Goal: Task Accomplishment & Management: Use online tool/utility

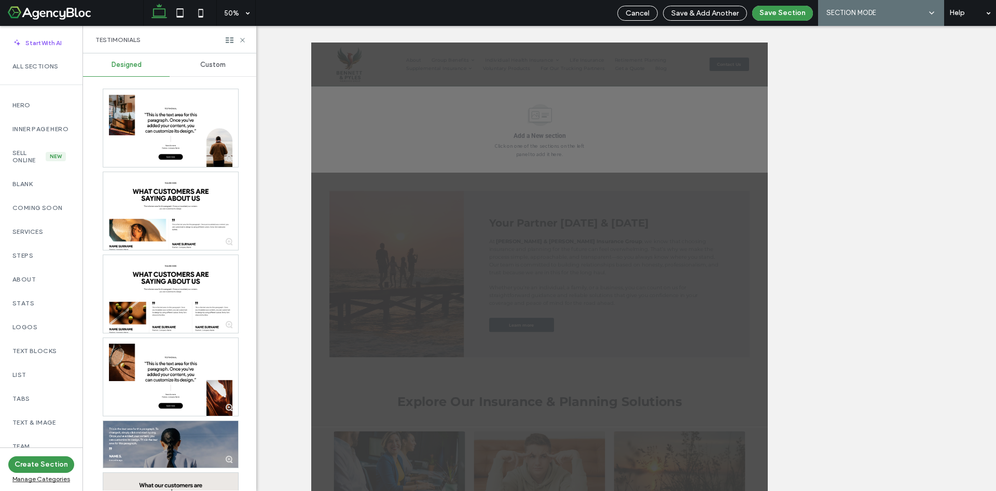
scroll to position [233, 0]
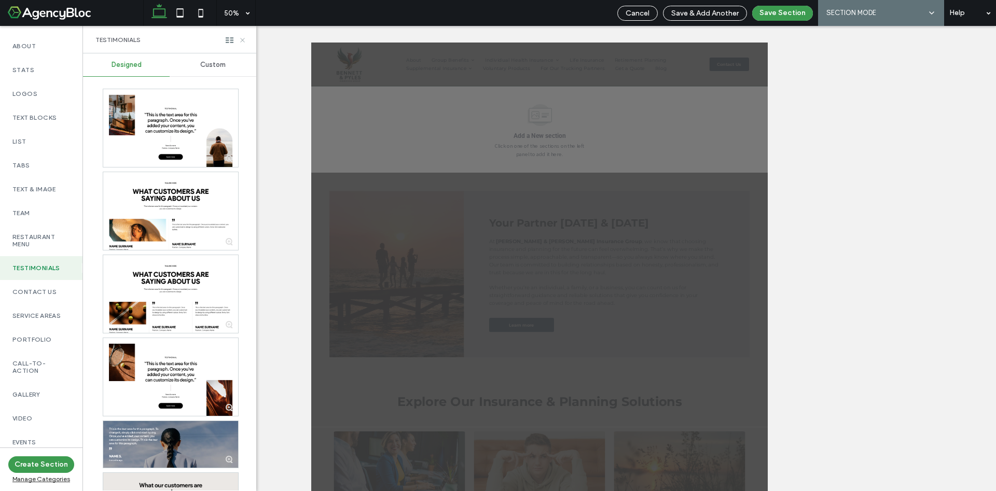
click at [244, 39] on icon at bounding box center [243, 40] width 8 height 8
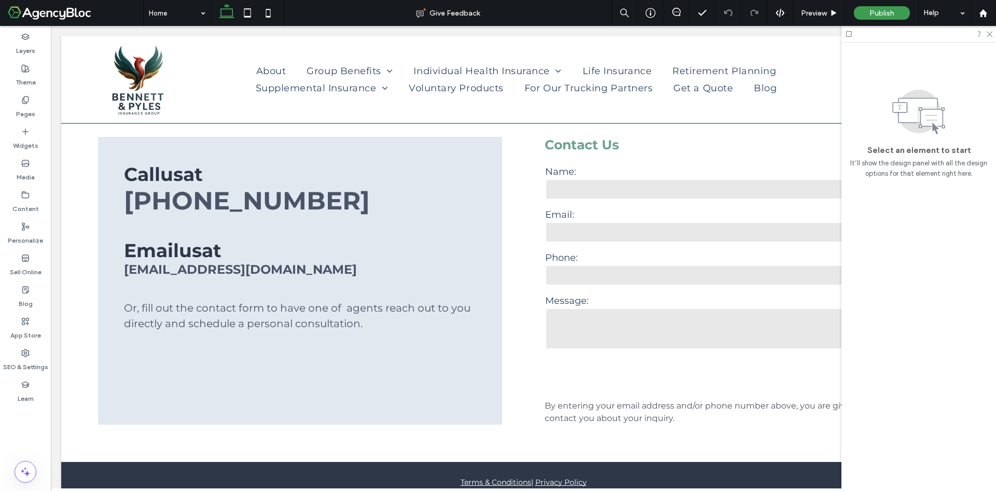
scroll to position [2260, 0]
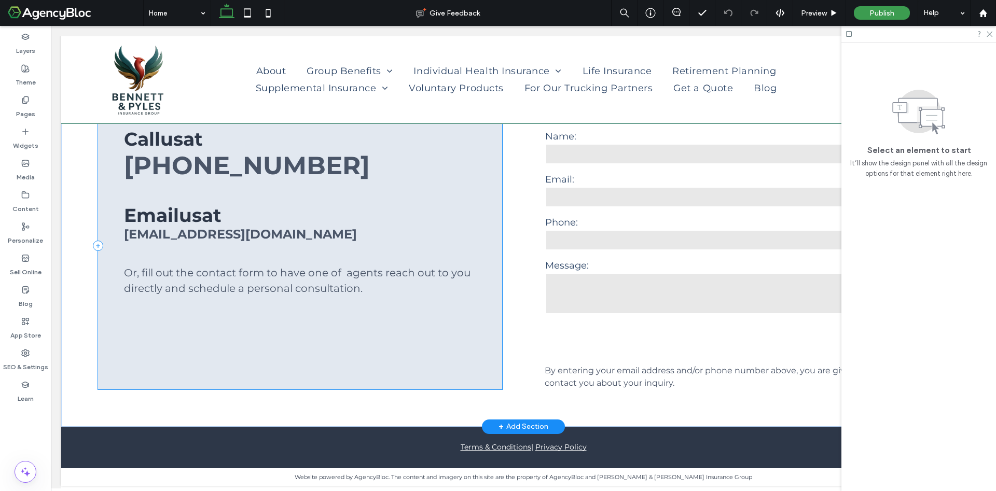
click at [242, 326] on div "Call us at [PHONE_NUMBER] Email us at [EMAIL_ADDRESS][DOMAIN_NAME] Or, f ill ou…" at bounding box center [300, 246] width 404 height 288
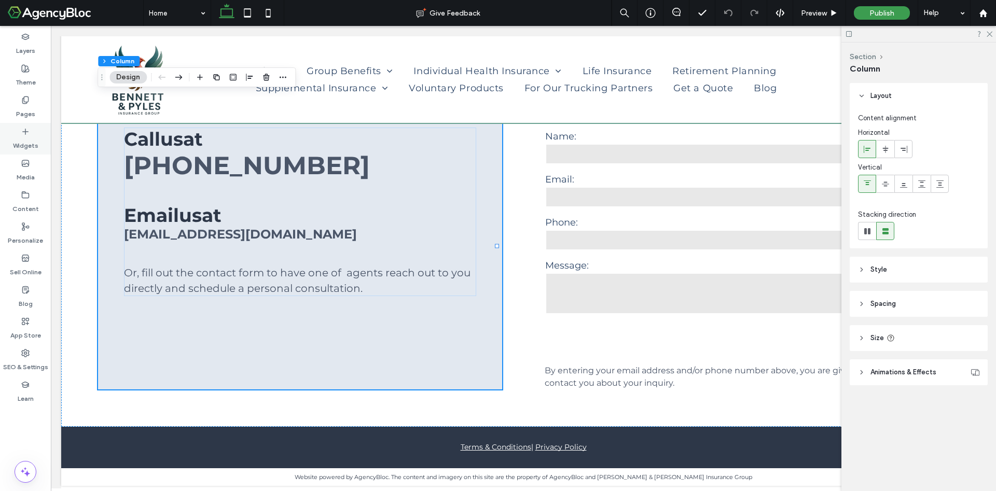
click at [23, 126] on div "Widgets" at bounding box center [25, 139] width 51 height 32
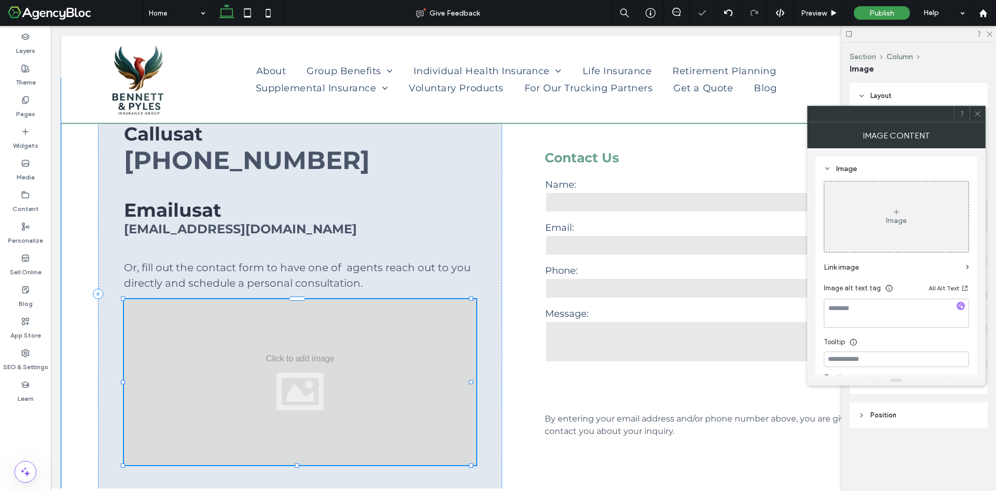
type input "*"
type input "***"
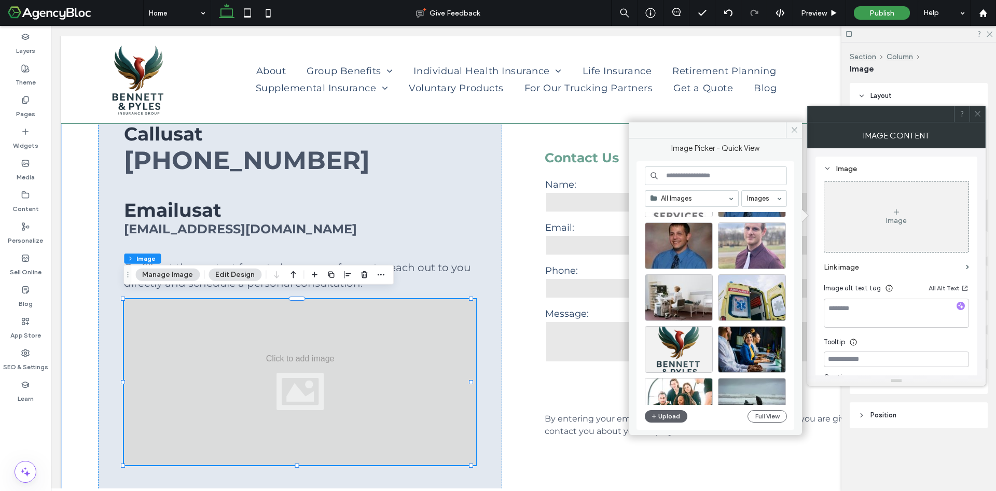
scroll to position [389, 0]
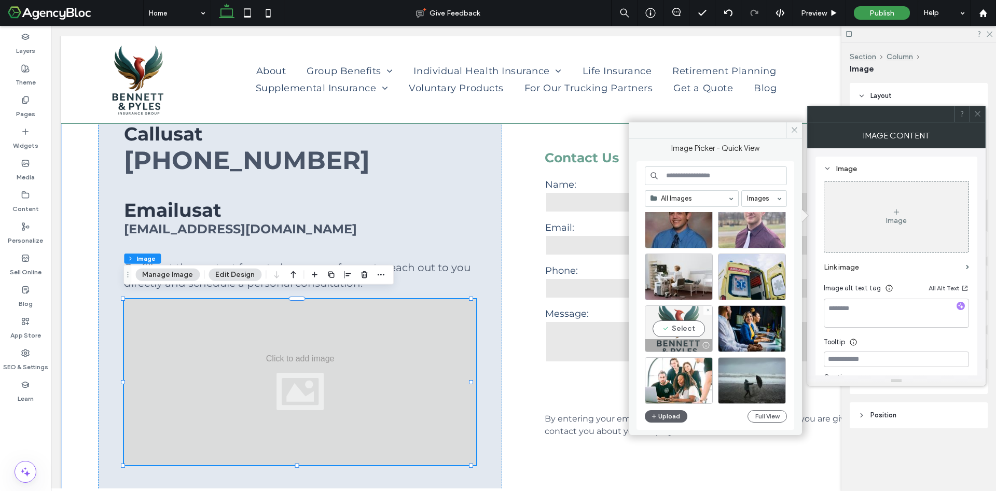
click at [672, 323] on div "Select" at bounding box center [679, 329] width 68 height 47
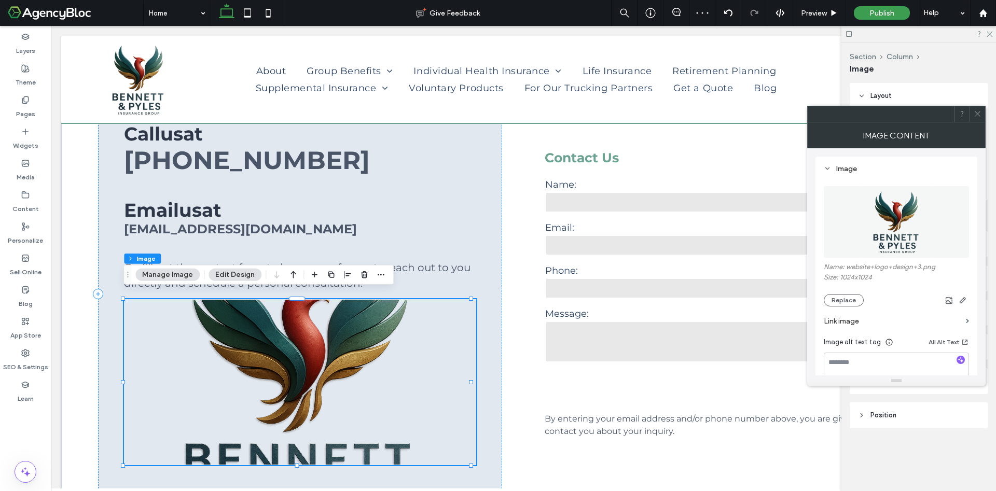
click at [234, 273] on button "Edit Design" at bounding box center [235, 275] width 53 height 12
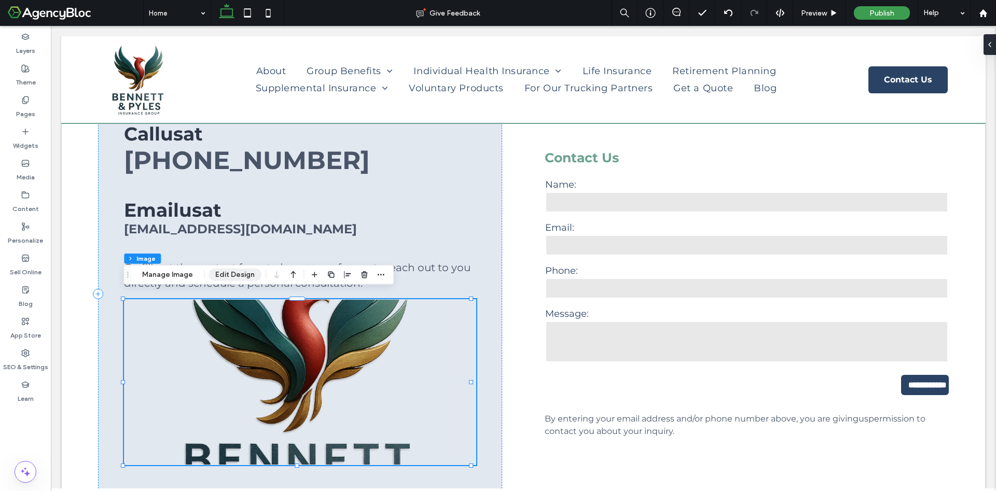
click at [238, 280] on button "Edit Design" at bounding box center [235, 275] width 53 height 12
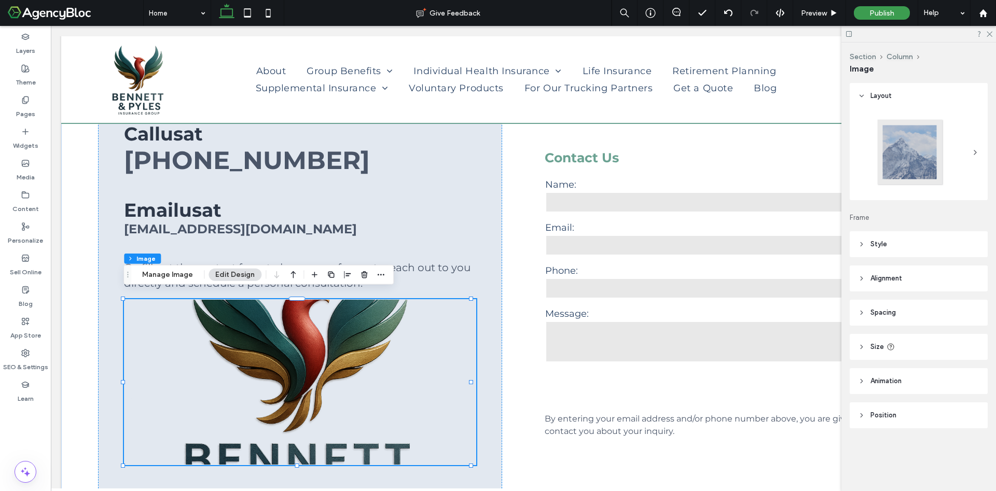
click at [884, 247] on span "Style" at bounding box center [878, 244] width 17 height 10
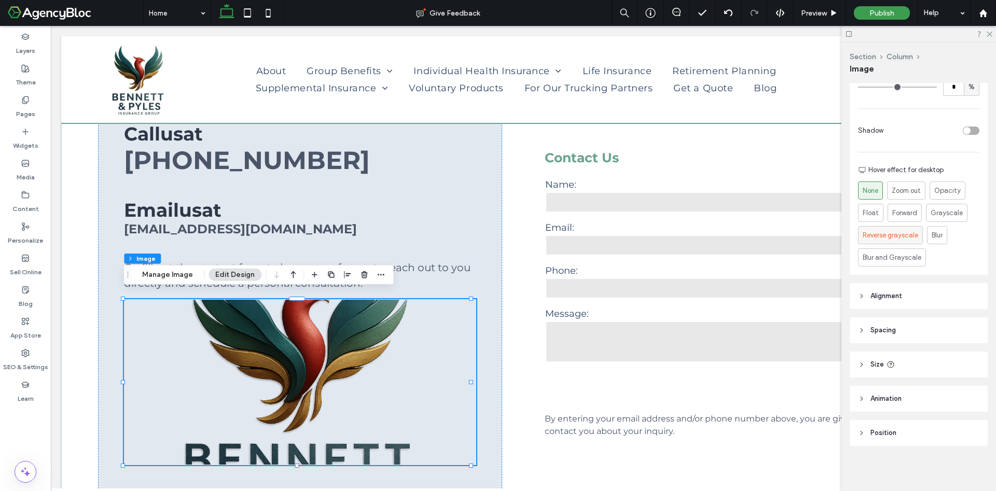
scroll to position [385, 0]
click at [879, 367] on span "Size" at bounding box center [876, 364] width 13 height 10
click at [963, 388] on div "toggle" at bounding box center [966, 390] width 7 height 7
type input "*"
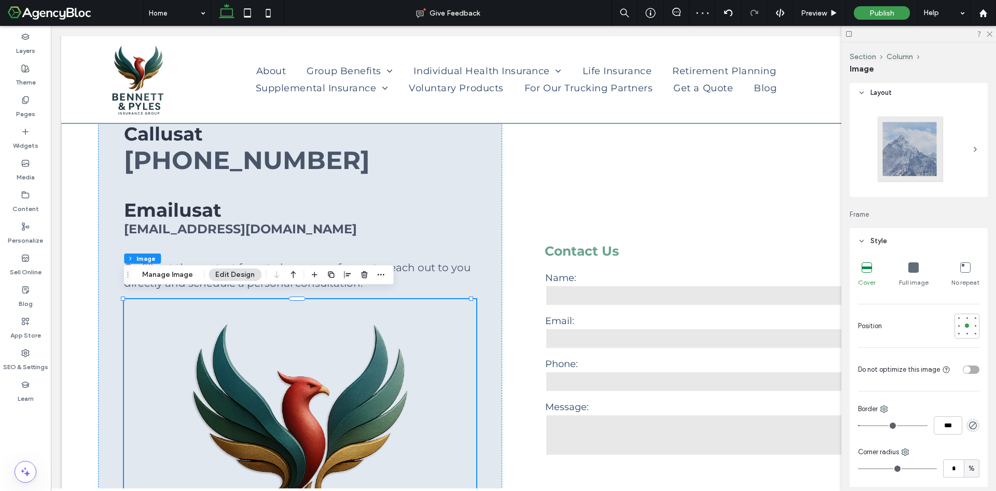
scroll to position [0, 0]
click at [957, 150] on div at bounding box center [918, 152] width 121 height 79
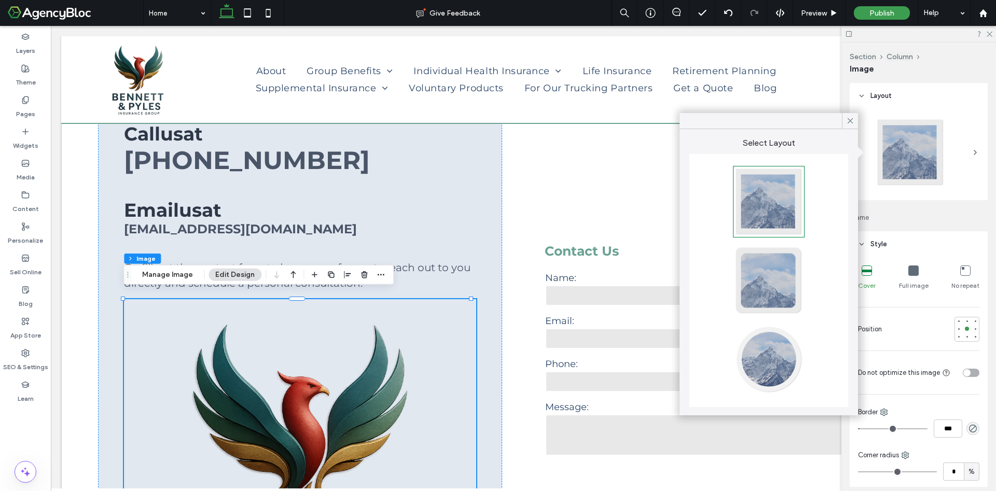
click at [769, 374] on div at bounding box center [769, 359] width 68 height 68
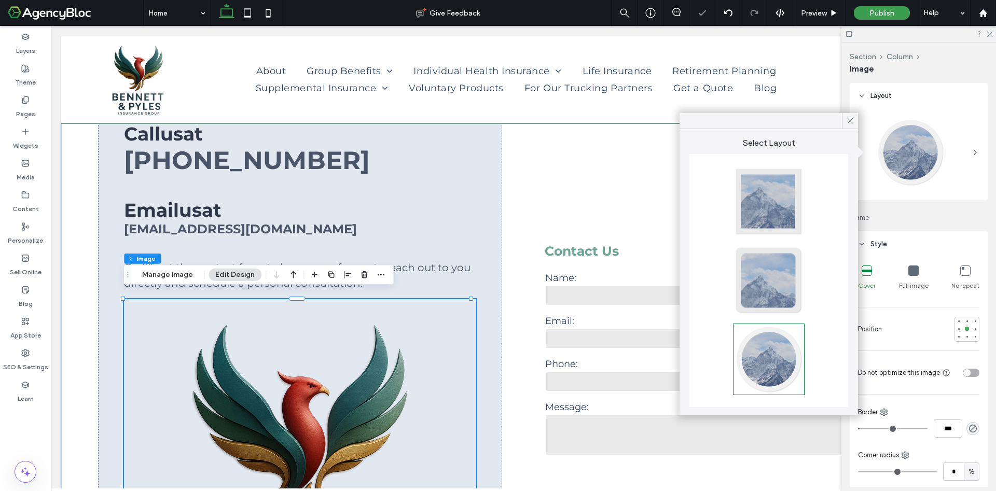
type input "**"
click at [768, 365] on div at bounding box center [769, 359] width 68 height 68
click at [414, 328] on div at bounding box center [300, 475] width 352 height 352
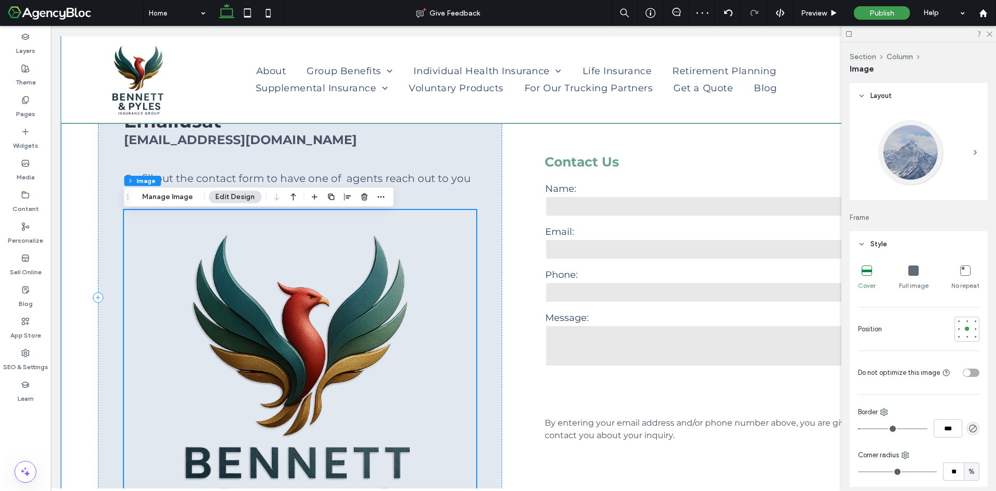
scroll to position [2338, 0]
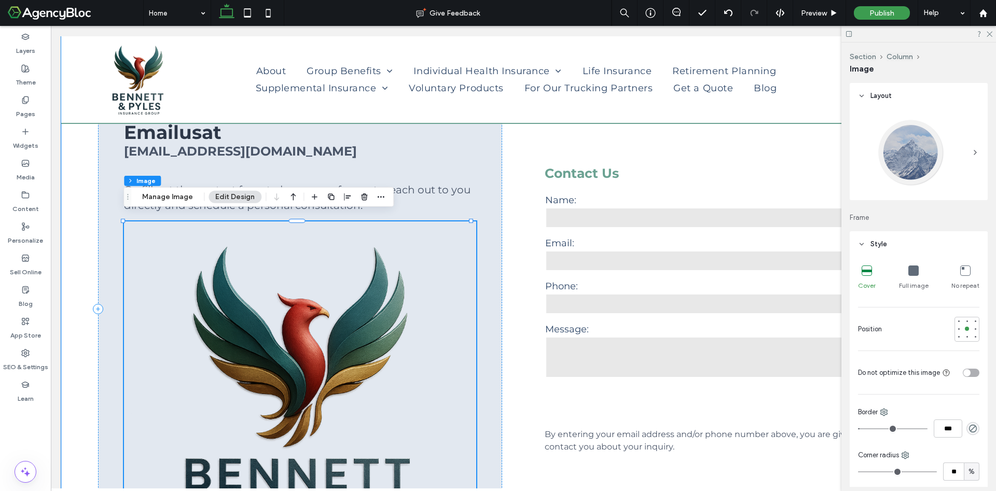
click at [151, 228] on div at bounding box center [300, 398] width 352 height 352
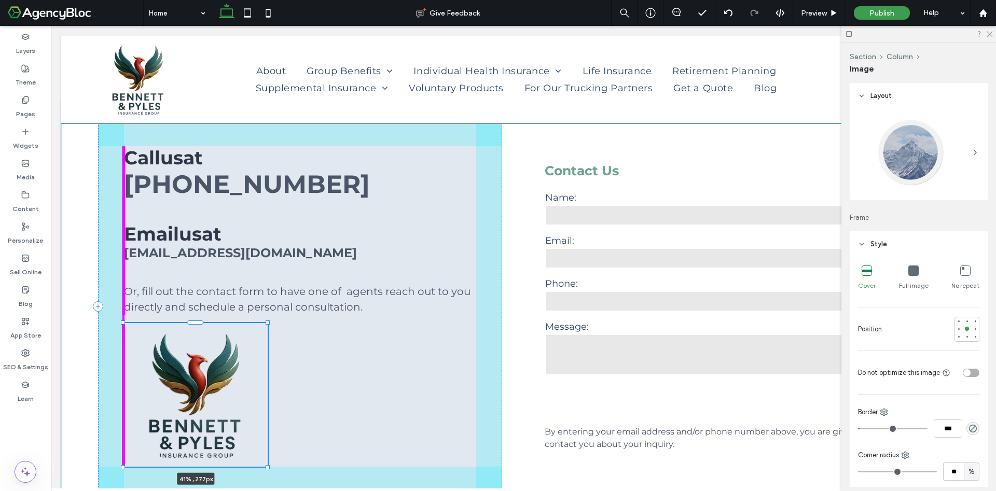
scroll to position [2237, 0]
drag, startPoint x: 124, startPoint y: 214, endPoint x: 351, endPoint y: 390, distance: 286.9
click at [351, 390] on div "**********" at bounding box center [523, 316] width 924 height 430
type input "**"
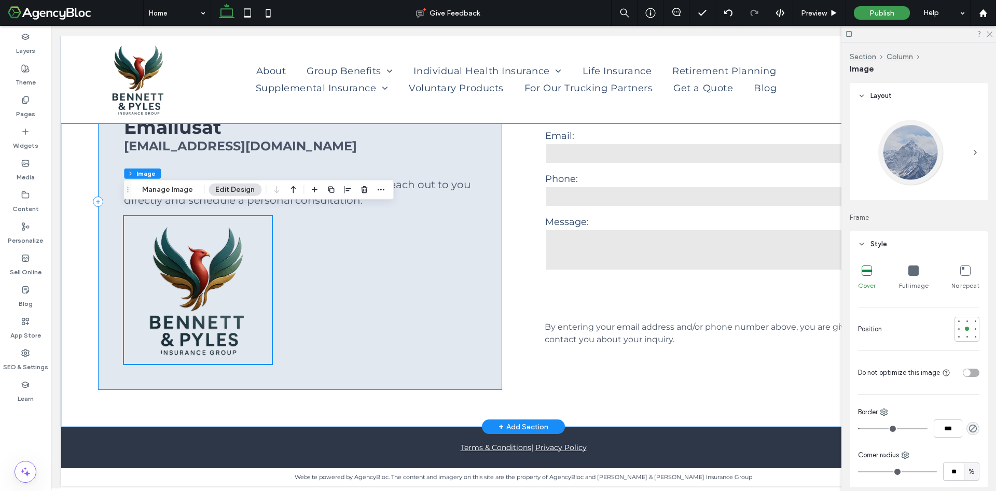
scroll to position [2345, 0]
click at [232, 263] on img at bounding box center [198, 290] width 148 height 148
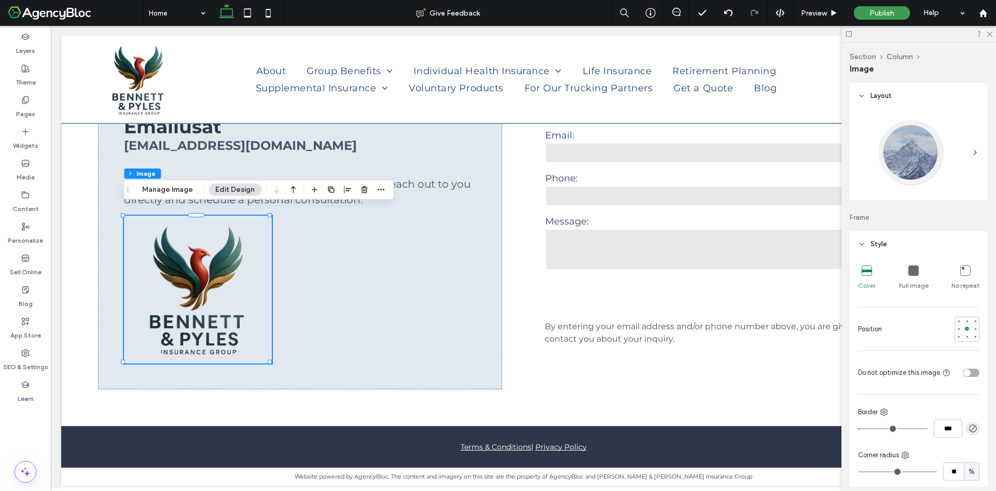
click at [971, 155] on icon at bounding box center [975, 152] width 8 height 8
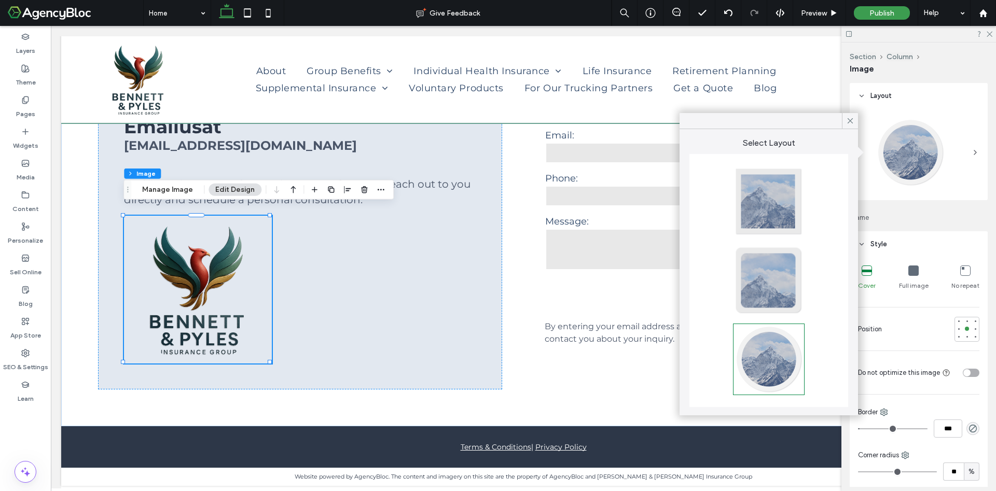
click at [787, 192] on div at bounding box center [769, 202] width 68 height 68
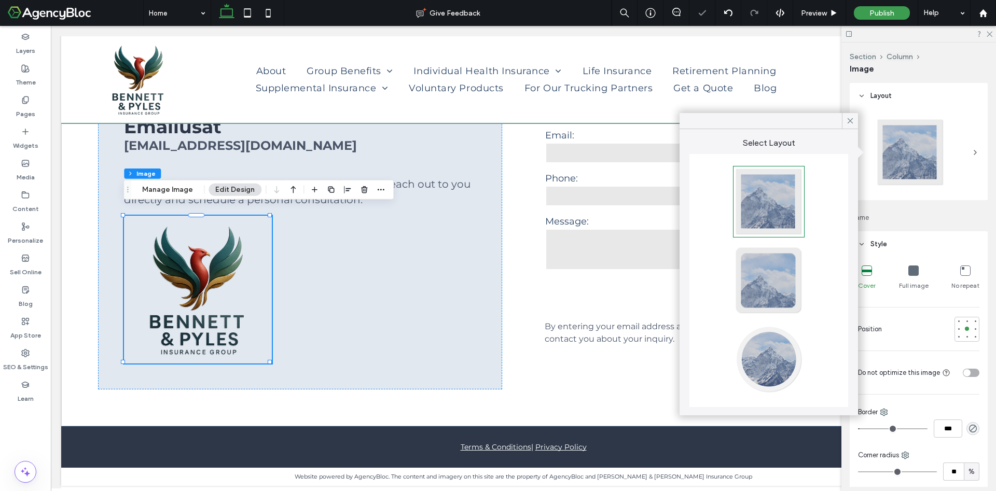
type input "*"
click at [850, 122] on icon at bounding box center [850, 120] width 9 height 9
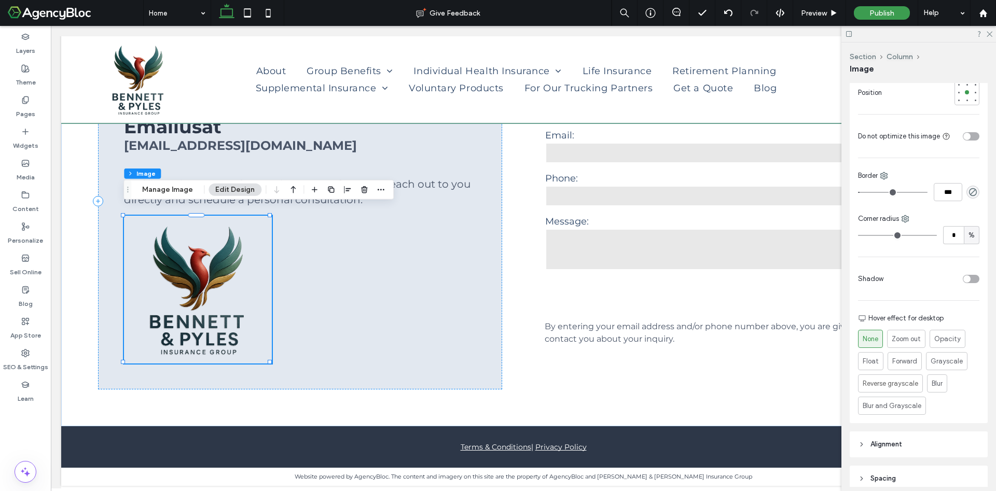
scroll to position [311, 0]
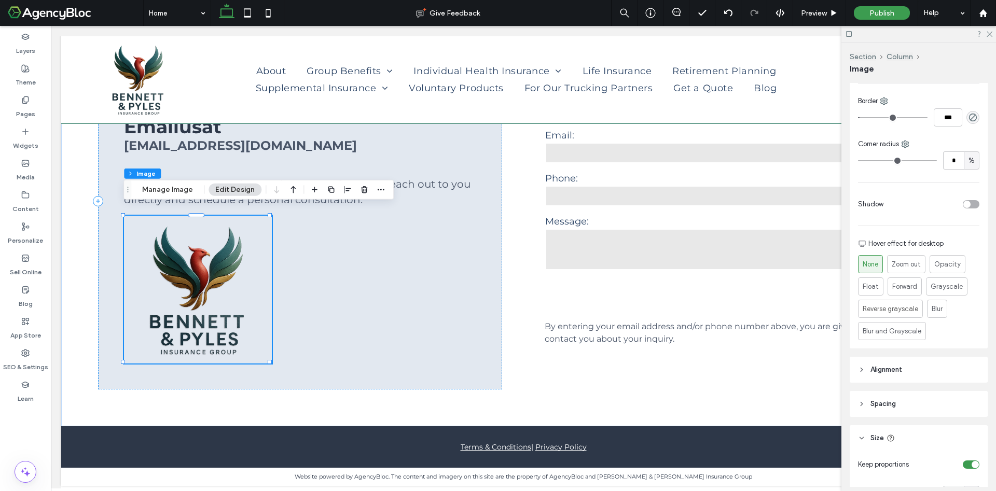
click at [889, 367] on span "Alignment" at bounding box center [886, 370] width 32 height 10
click at [889, 393] on icon at bounding box center [885, 396] width 8 height 8
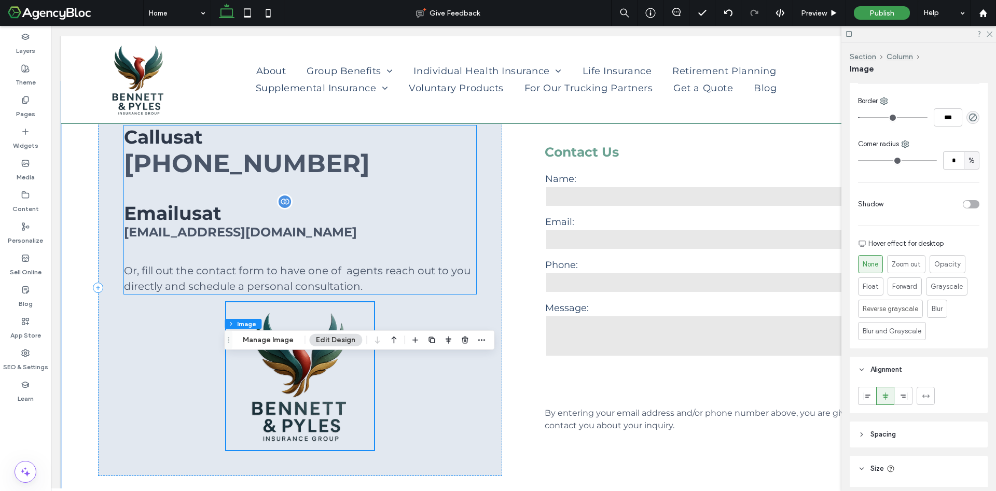
scroll to position [2345, 0]
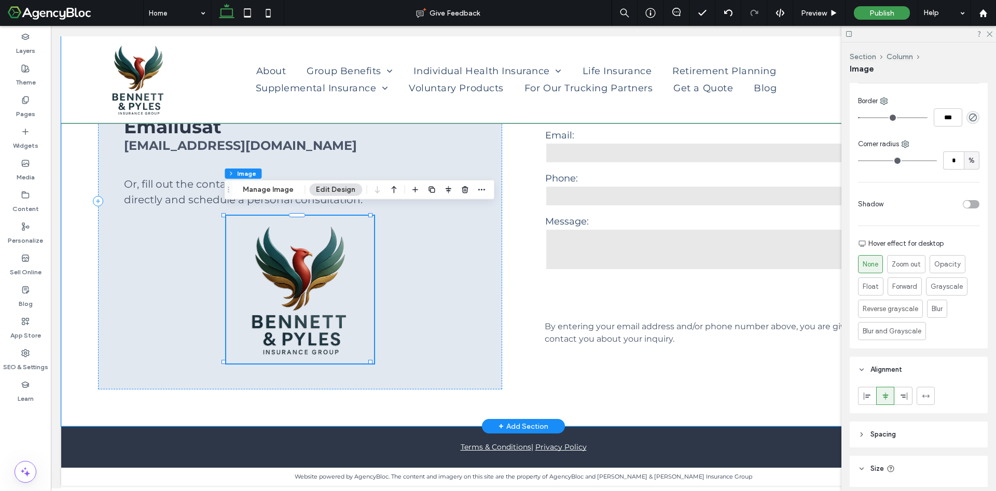
click at [368, 249] on img at bounding box center [300, 290] width 148 height 148
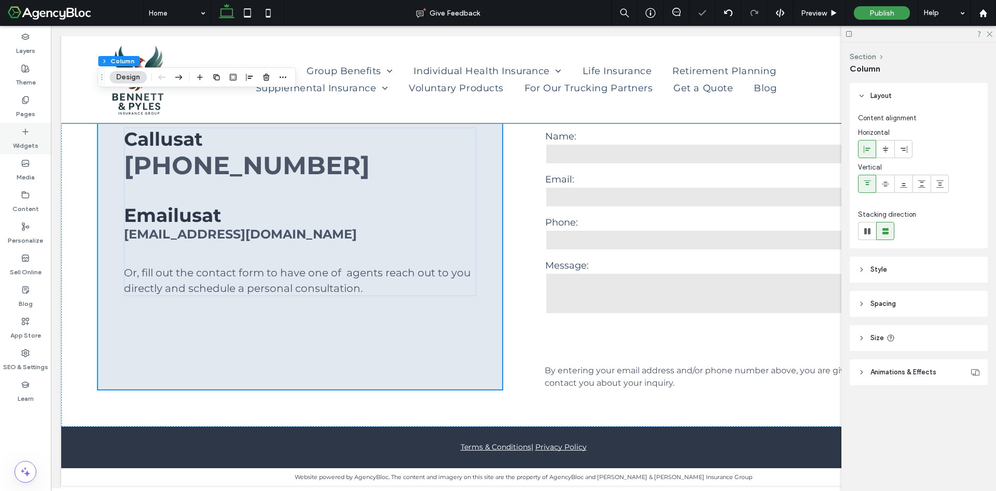
scroll to position [2260, 0]
click at [26, 136] on label "Widgets" at bounding box center [25, 143] width 25 height 15
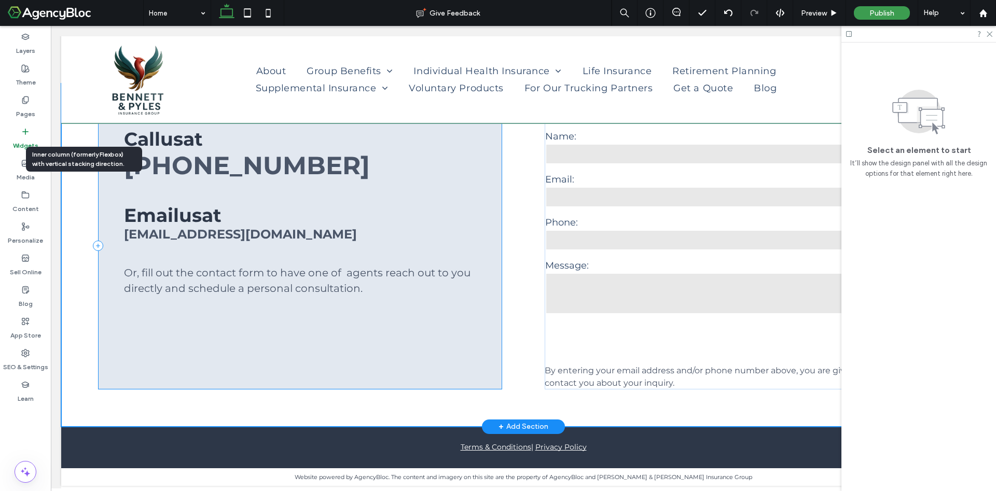
scroll to position [2283, 0]
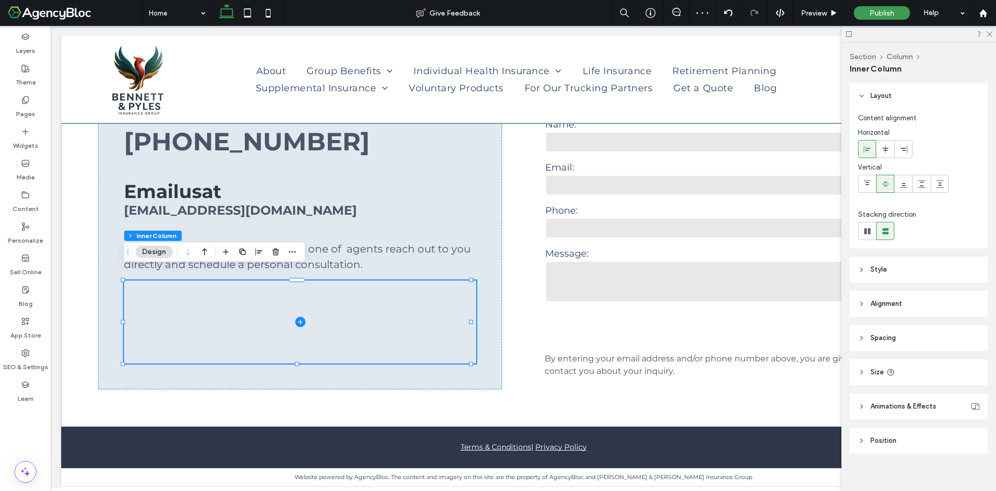
click at [877, 266] on span "Style" at bounding box center [878, 270] width 17 height 10
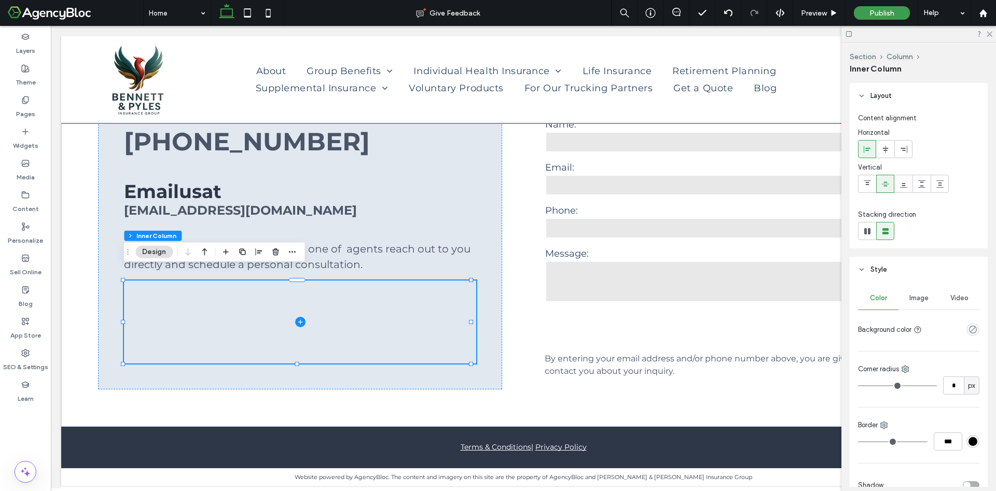
click at [923, 300] on span "Image" at bounding box center [918, 298] width 19 height 8
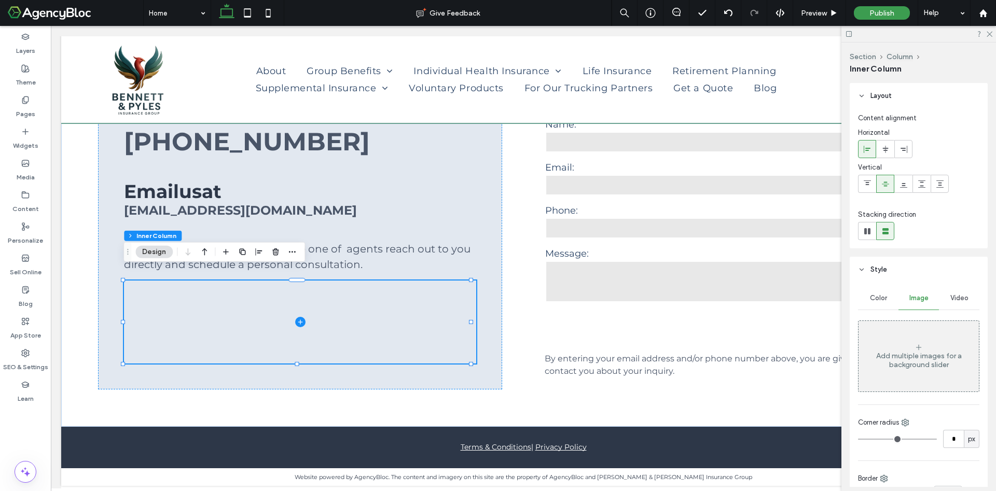
click at [911, 375] on div "Add multiple images for a background slider" at bounding box center [919, 356] width 120 height 68
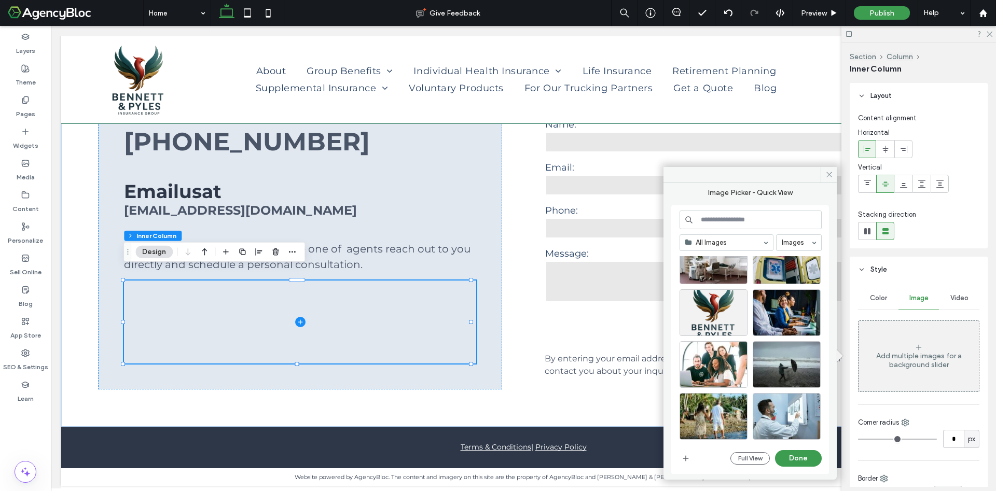
scroll to position [459, 0]
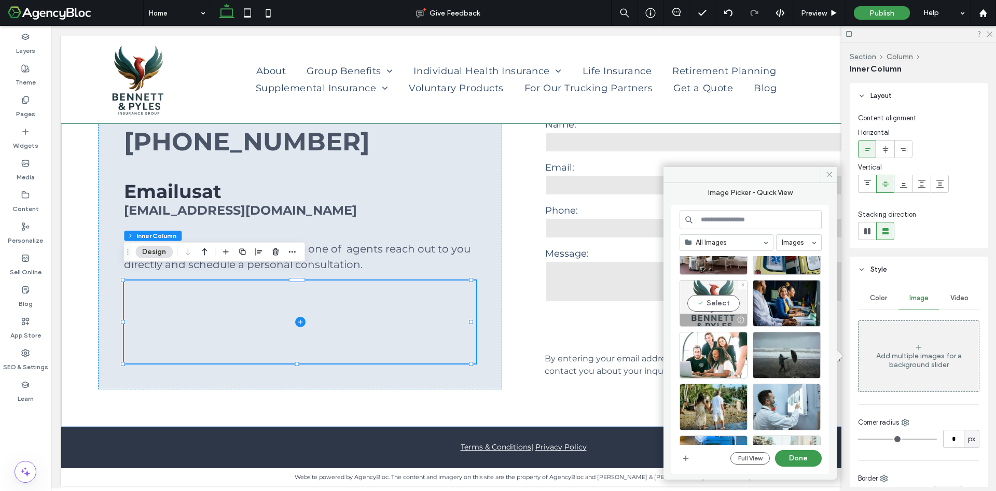
click at [714, 306] on div "Select" at bounding box center [714, 303] width 68 height 47
click at [795, 455] on button "Done" at bounding box center [798, 458] width 47 height 17
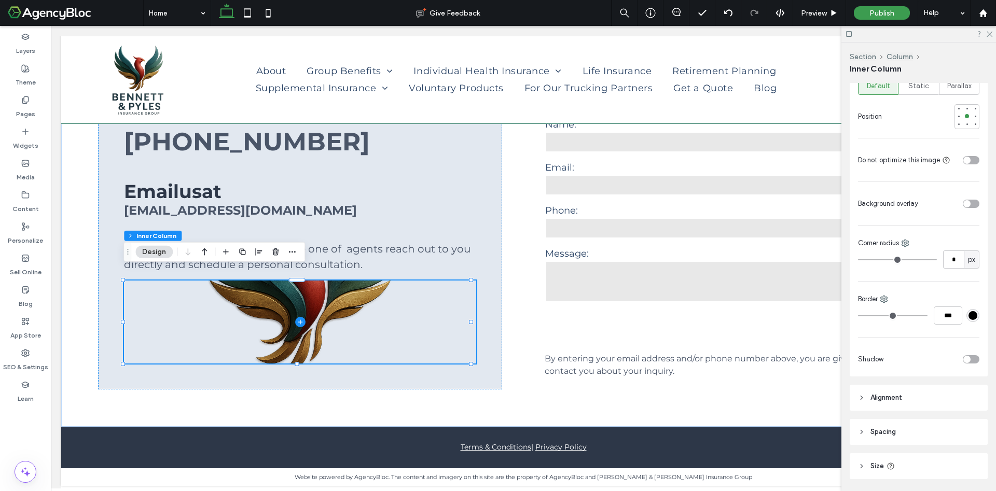
scroll to position [545, 0]
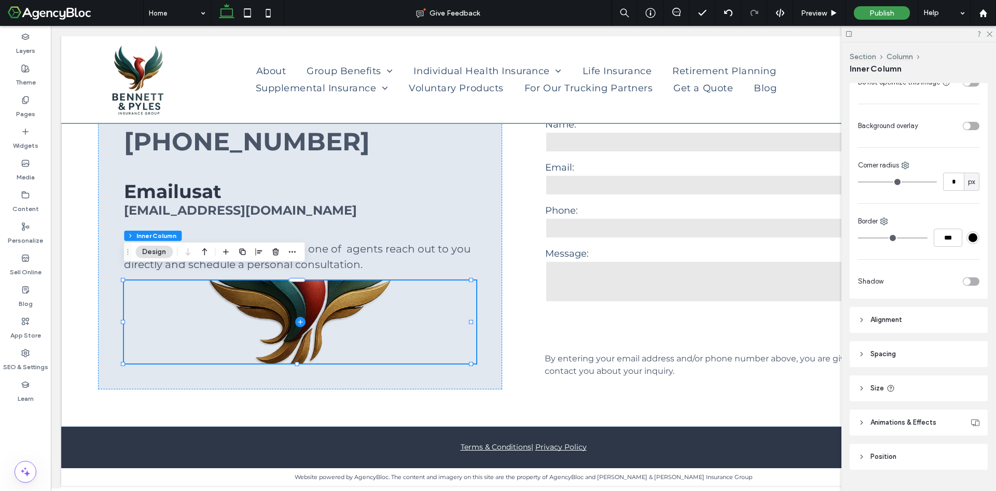
click at [896, 360] on span "Spacing" at bounding box center [882, 354] width 25 height 10
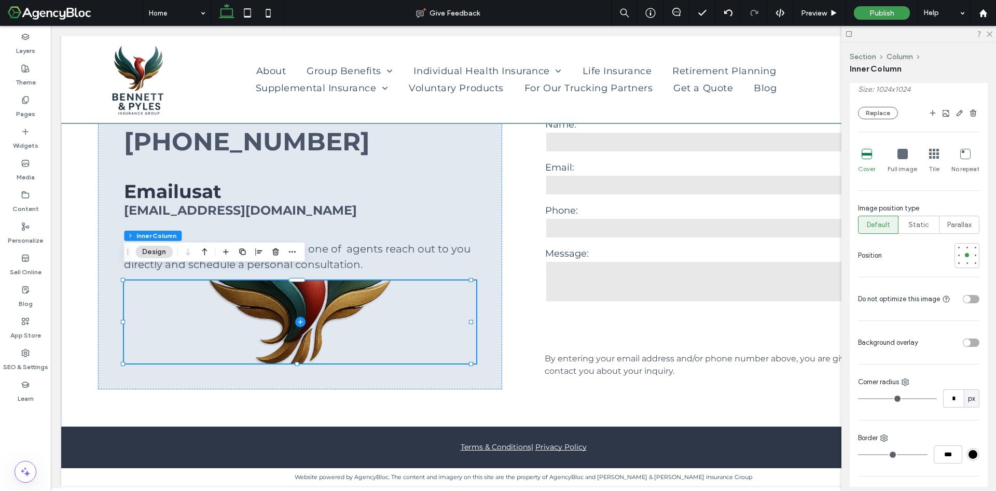
scroll to position [253, 0]
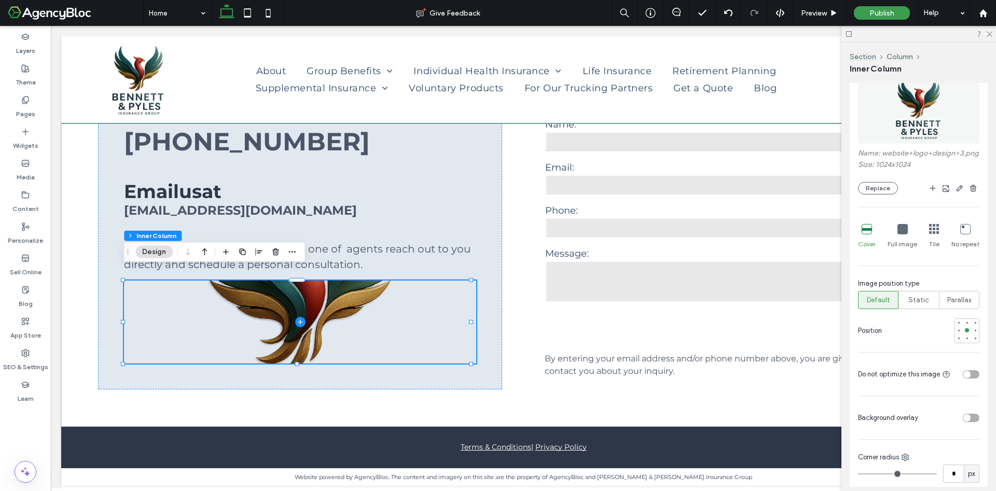
click at [899, 234] on icon at bounding box center [902, 229] width 10 height 10
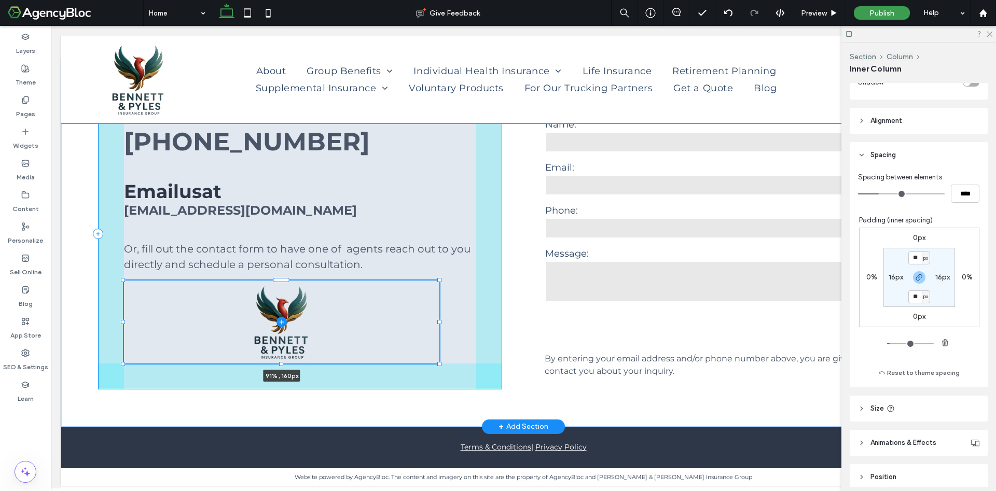
scroll to position [778, 0]
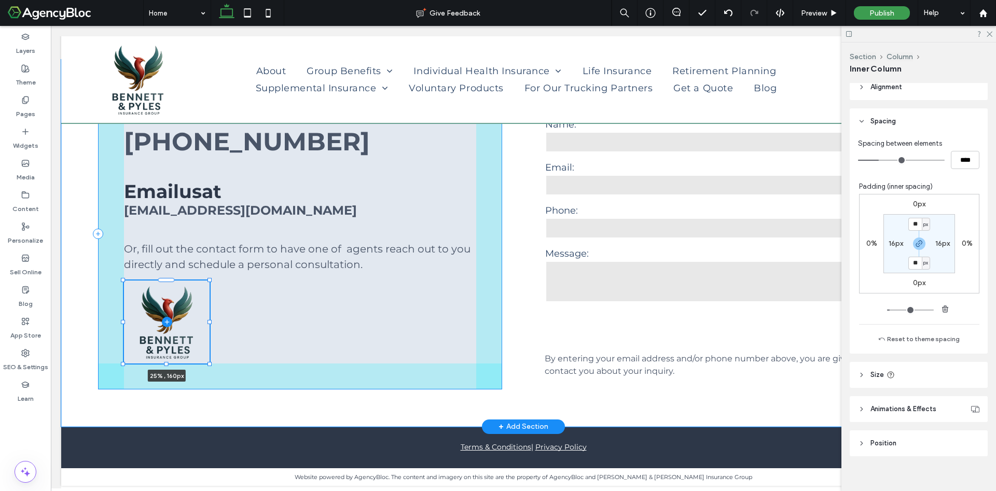
drag, startPoint x: 472, startPoint y: 309, endPoint x: 211, endPoint y: 315, distance: 261.5
click at [211, 315] on div "**********" at bounding box center [523, 243] width 924 height 367
type input "**"
type input "****"
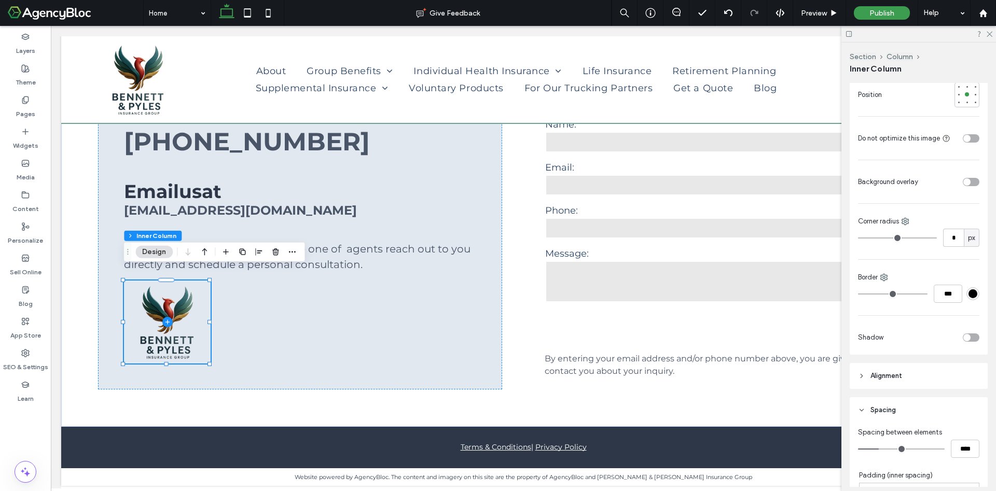
scroll to position [389, 0]
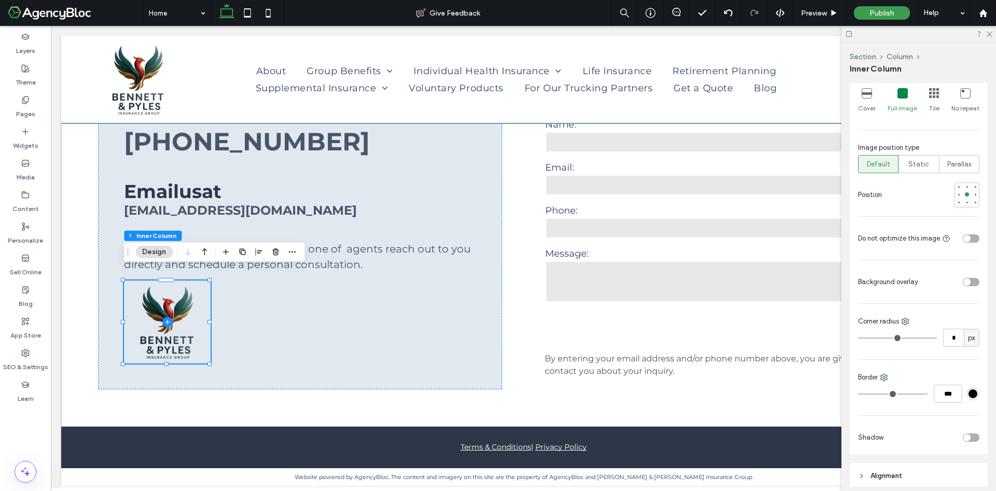
click at [963, 286] on div "toggle" at bounding box center [966, 282] width 7 height 7
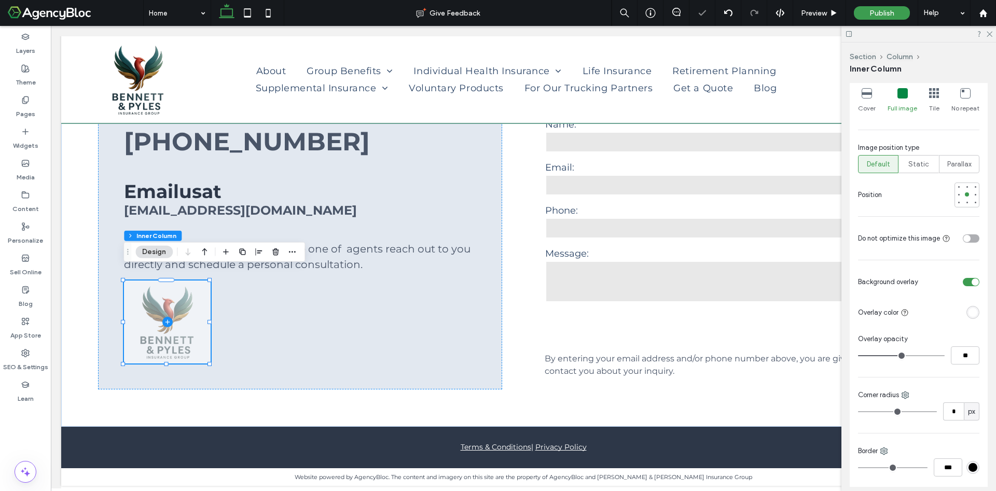
click at [972, 286] on div "toggle" at bounding box center [975, 282] width 7 height 7
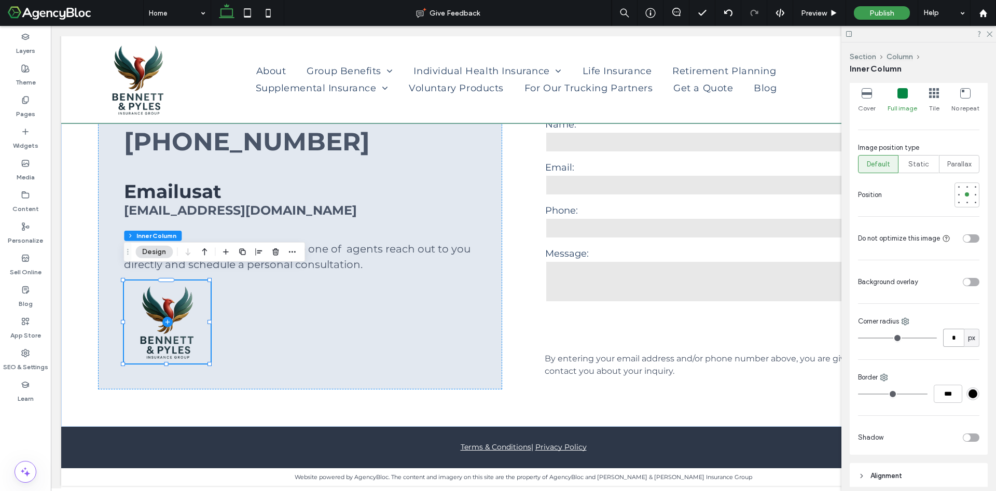
click at [943, 342] on input "*" at bounding box center [953, 338] width 21 height 18
type input "*"
type input "**"
type input "*"
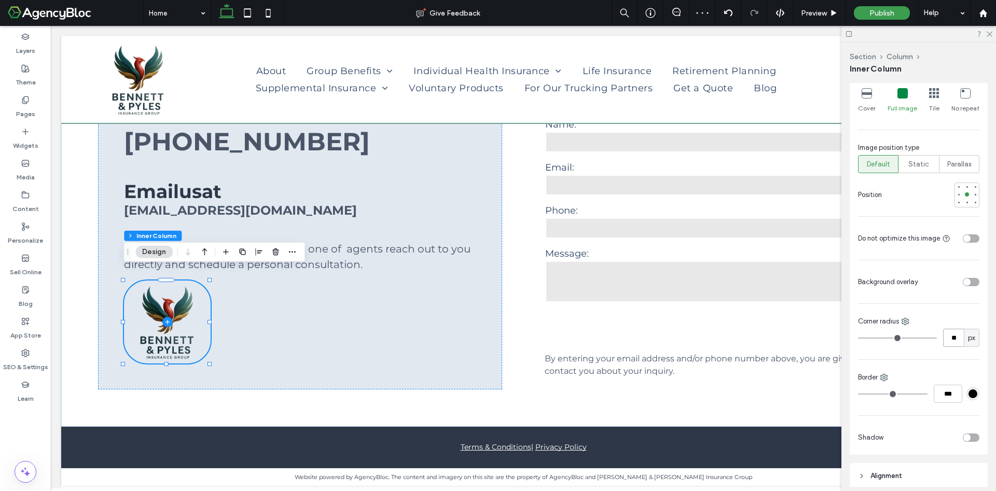
type input "**"
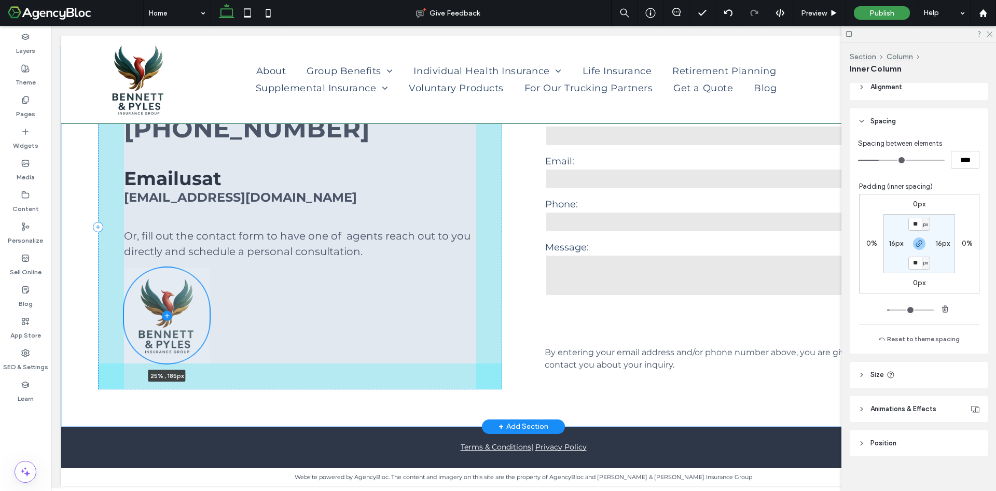
scroll to position [2296, 0]
drag, startPoint x: 167, startPoint y: 352, endPoint x: 164, endPoint y: 366, distance: 13.8
click at [164, 366] on div "**********" at bounding box center [523, 237] width 924 height 380
type input "***"
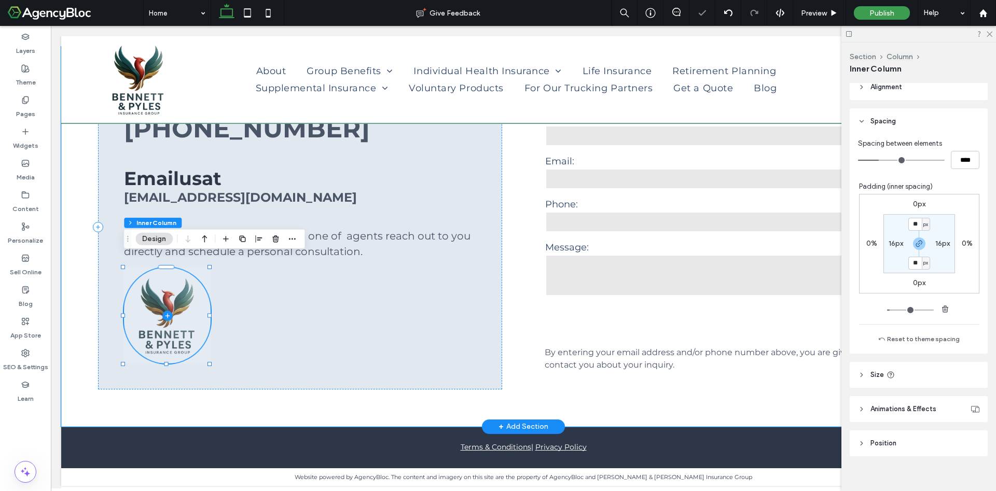
click at [200, 293] on span at bounding box center [167, 316] width 87 height 96
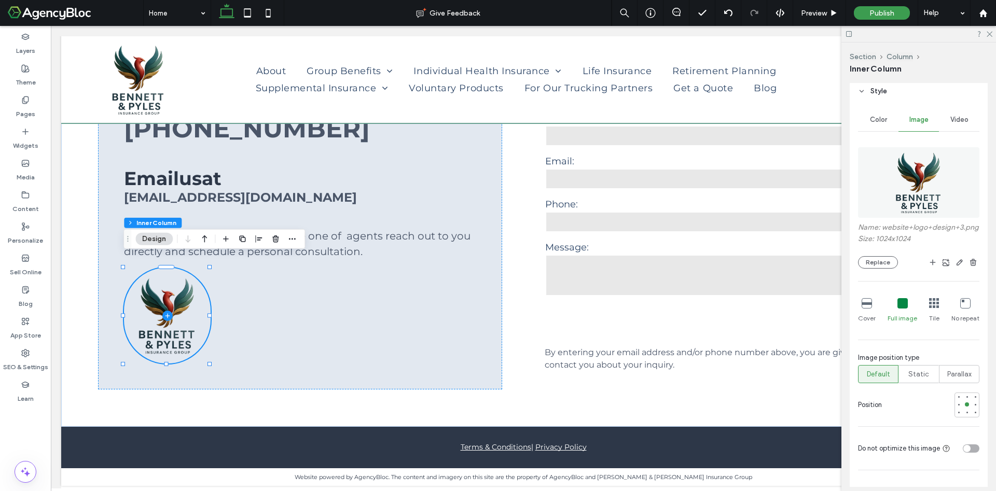
scroll to position [155, 0]
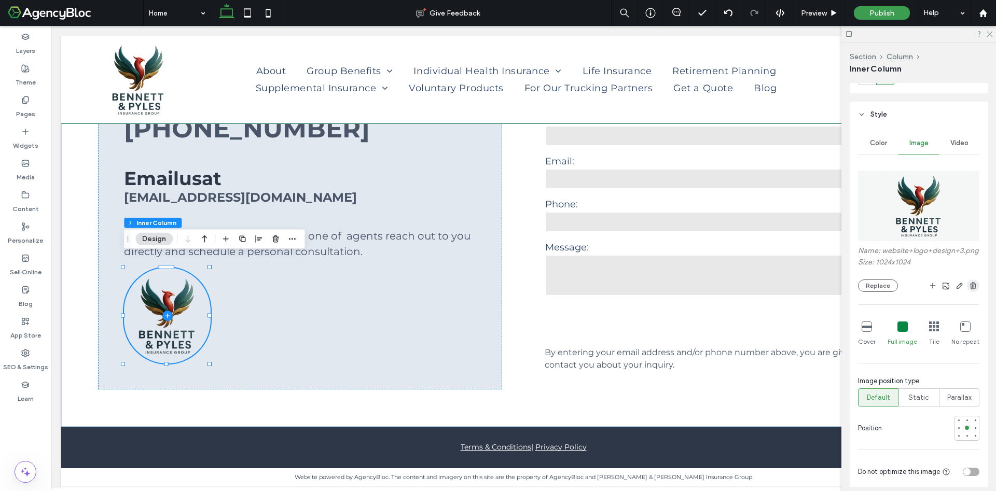
click at [970, 289] on use "button" at bounding box center [973, 285] width 6 height 7
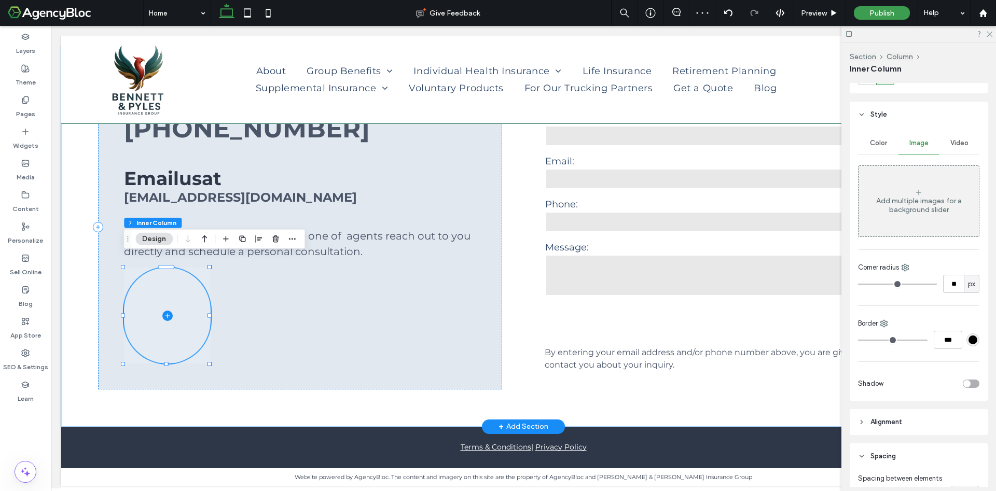
click at [188, 334] on span at bounding box center [167, 316] width 87 height 96
click at [26, 135] on icon at bounding box center [25, 132] width 8 height 8
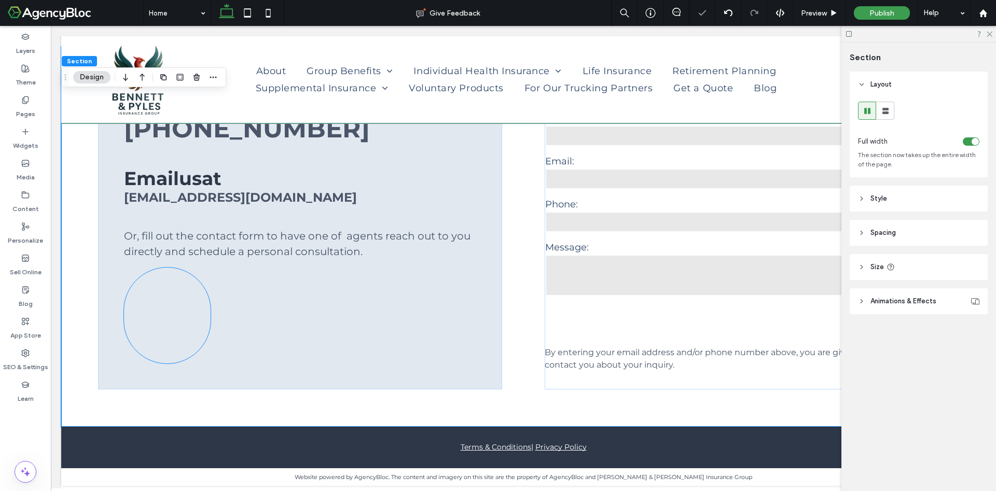
scroll to position [2364, 0]
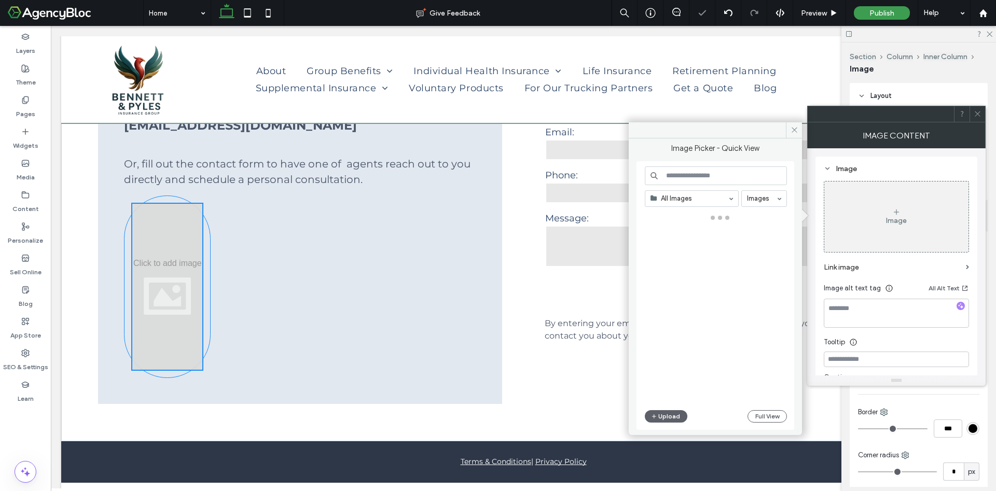
type input "*"
type input "***"
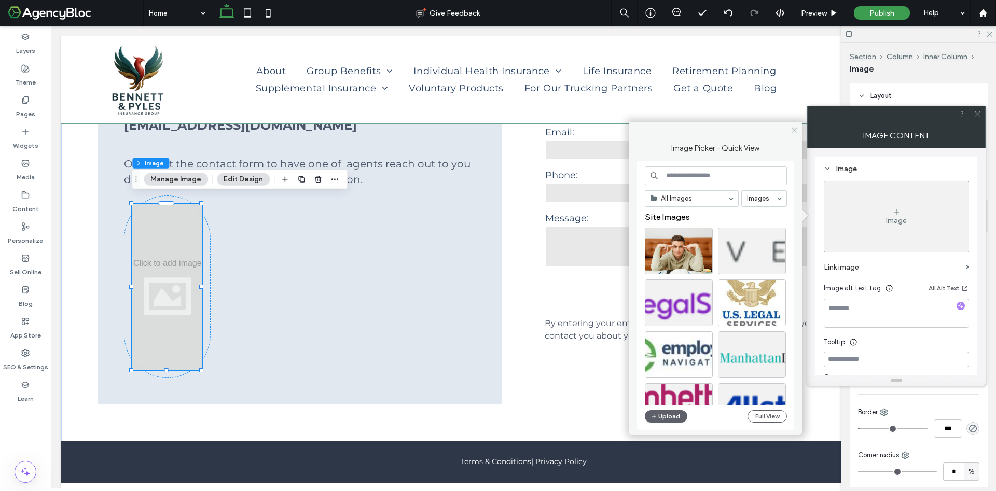
click at [184, 182] on button "Manage Image" at bounding box center [176, 179] width 64 height 12
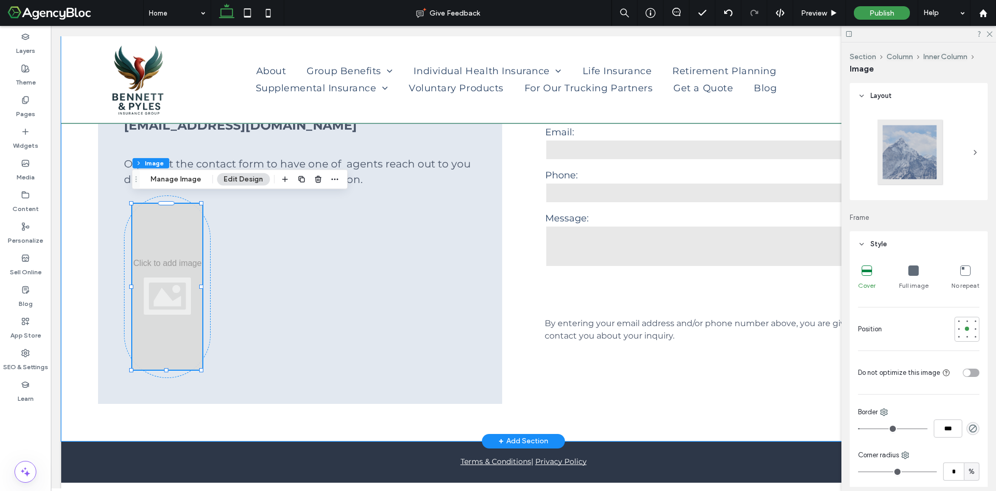
click at [156, 276] on div at bounding box center [167, 287] width 70 height 166
click at [156, 275] on div at bounding box center [167, 287] width 70 height 166
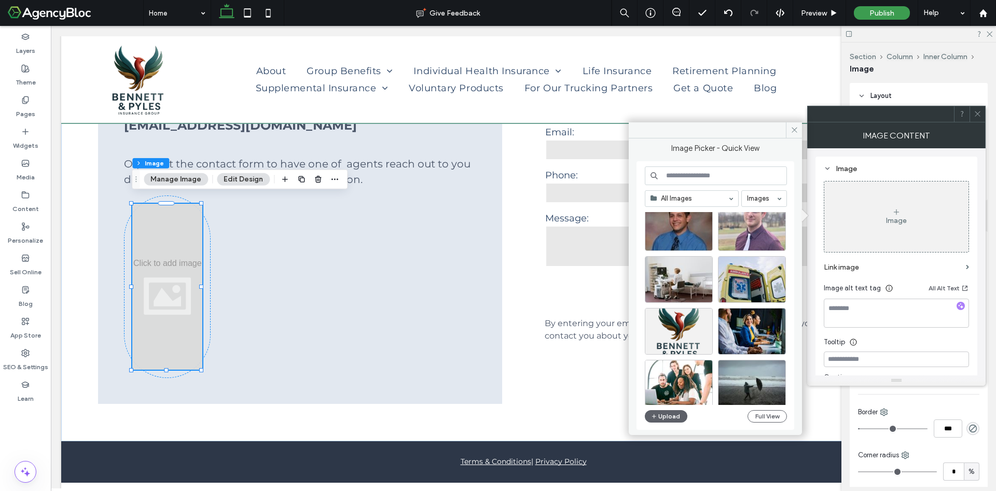
scroll to position [389, 0]
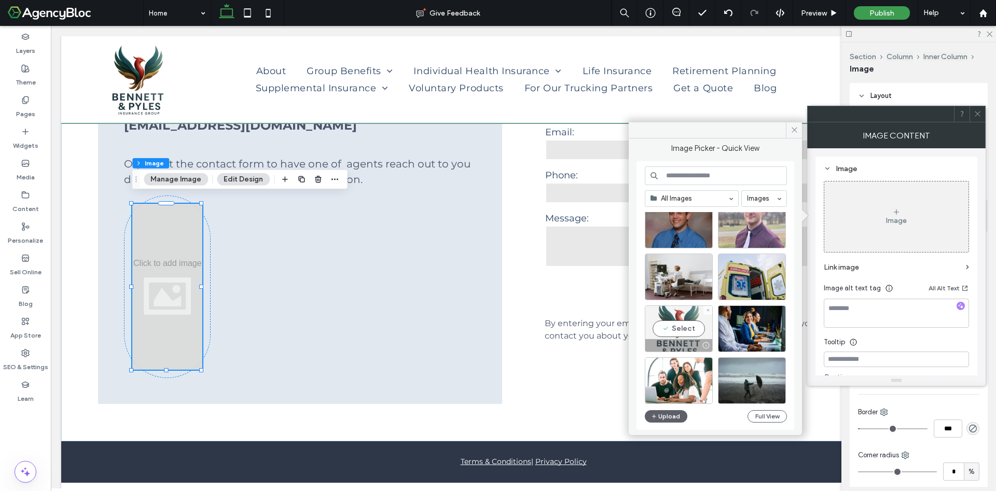
click at [683, 326] on div "Select" at bounding box center [679, 329] width 68 height 47
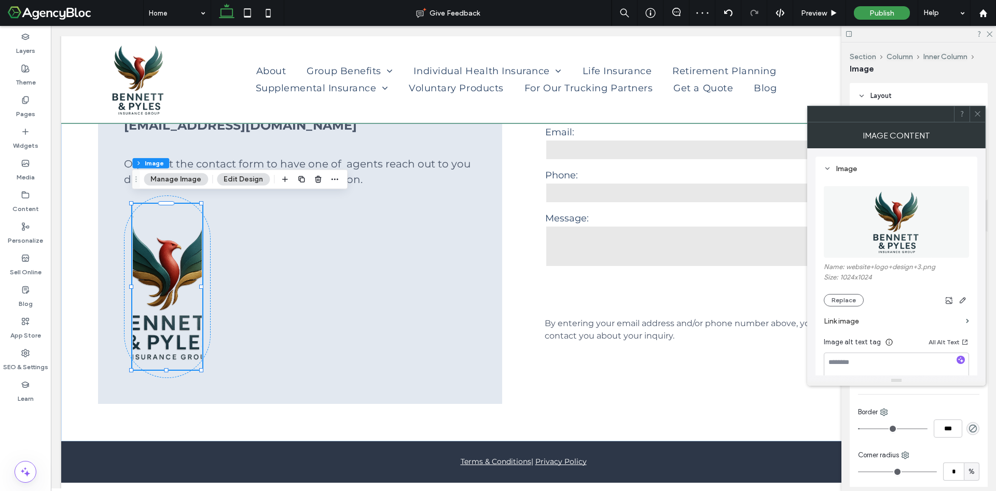
click at [977, 117] on icon at bounding box center [978, 114] width 8 height 8
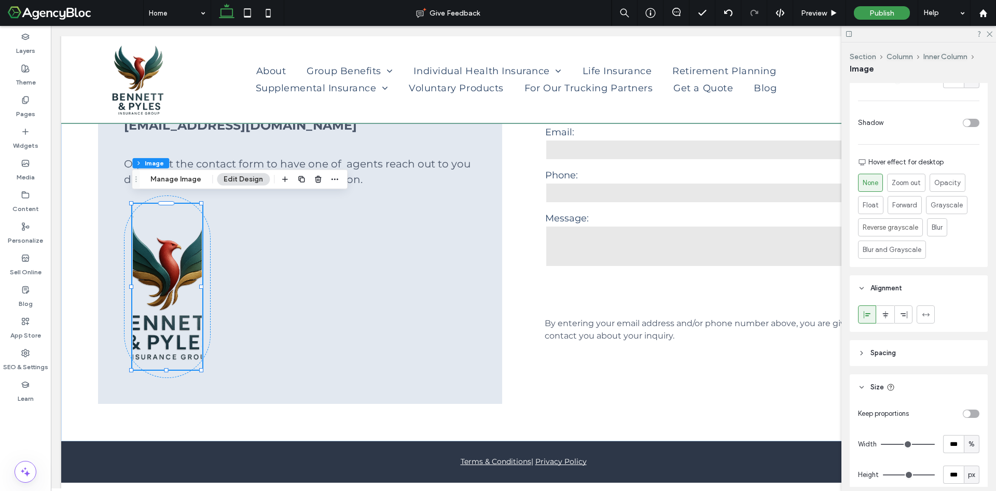
scroll to position [467, 0]
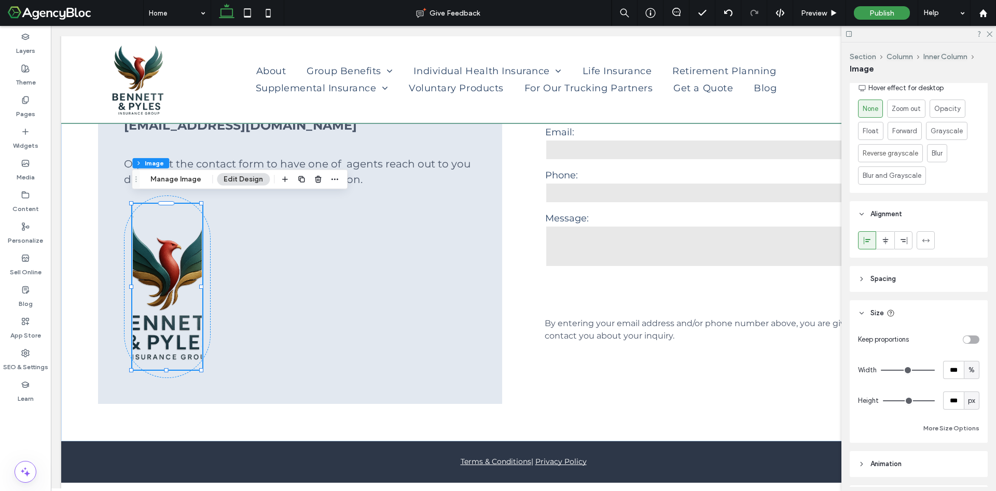
click at [963, 340] on div "toggle" at bounding box center [966, 339] width 7 height 7
type input "*"
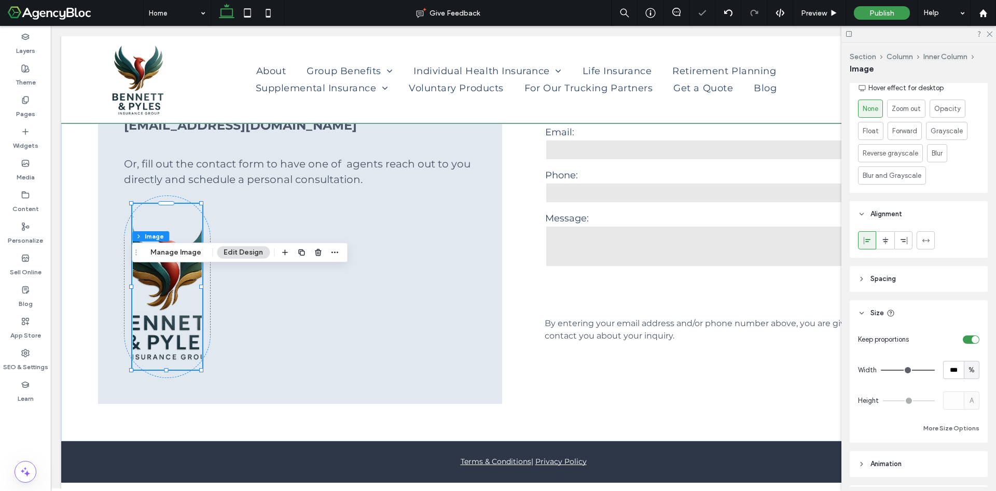
scroll to position [2296, 0]
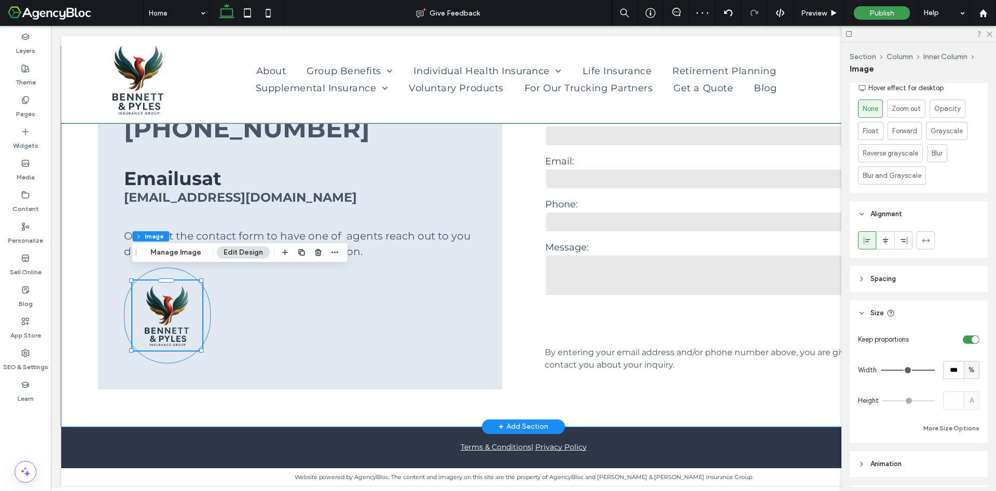
click at [170, 347] on div at bounding box center [167, 316] width 87 height 96
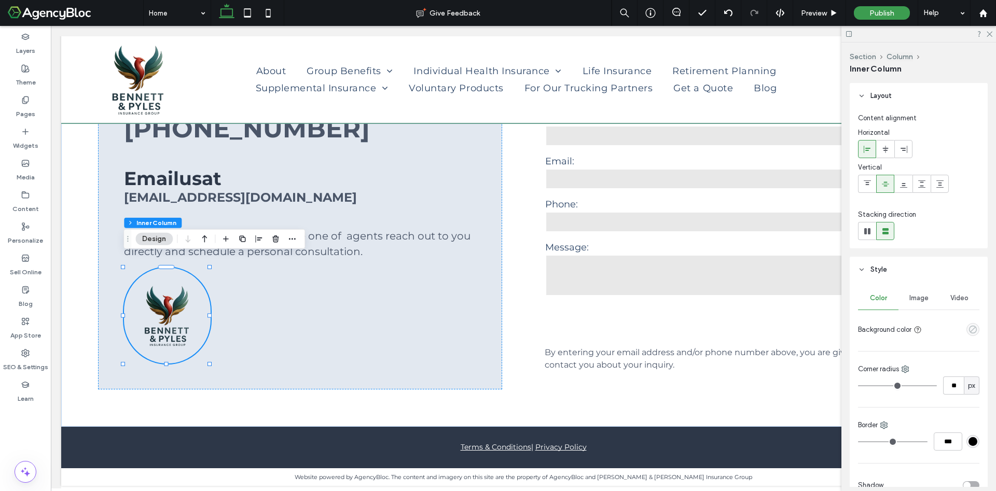
click at [969, 329] on icon "empty color" at bounding box center [973, 329] width 9 height 9
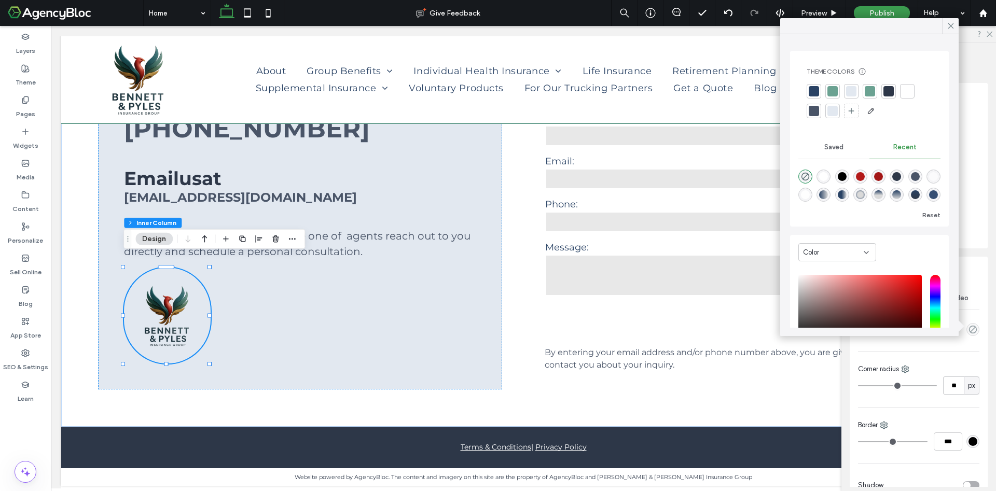
click at [912, 92] on div at bounding box center [907, 91] width 10 height 10
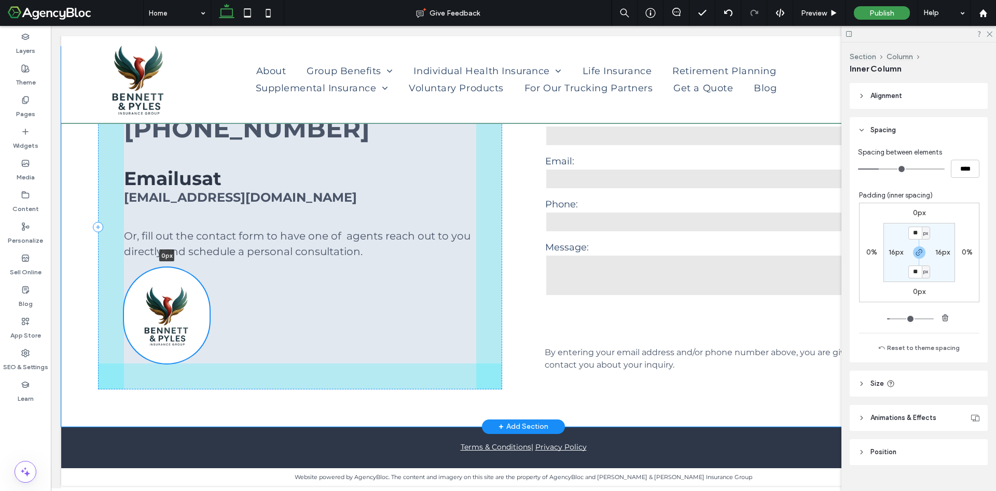
click at [51, 26] on div at bounding box center [51, 26] width 0 height 0
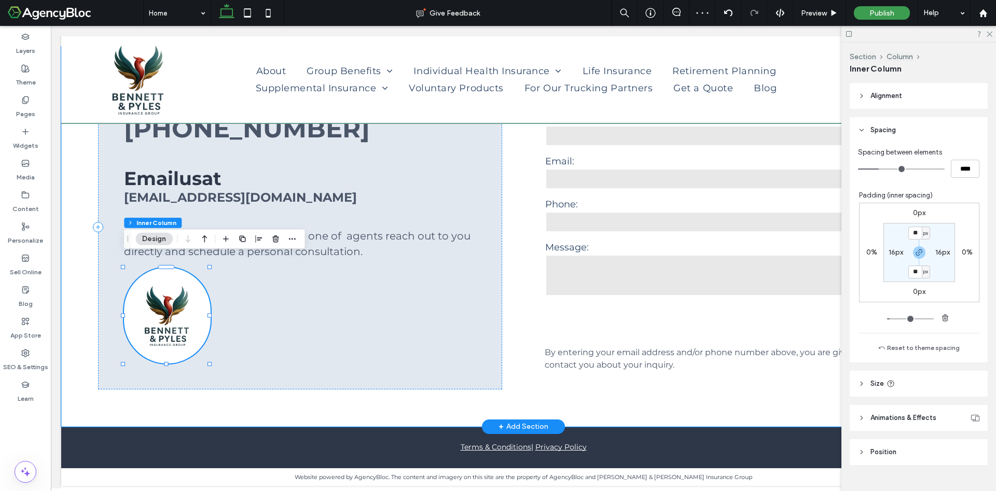
click at [163, 347] on div "**********" at bounding box center [523, 237] width 924 height 380
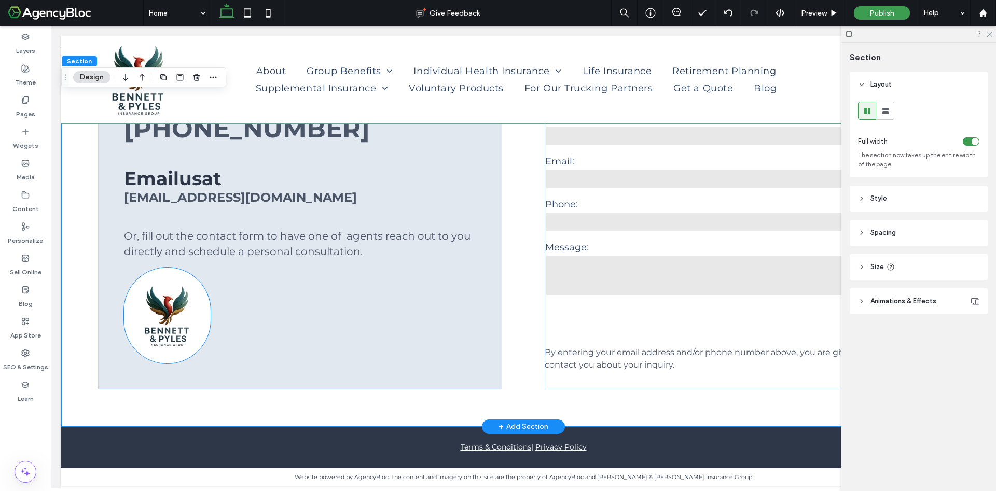
click at [167, 349] on div at bounding box center [167, 316] width 87 height 96
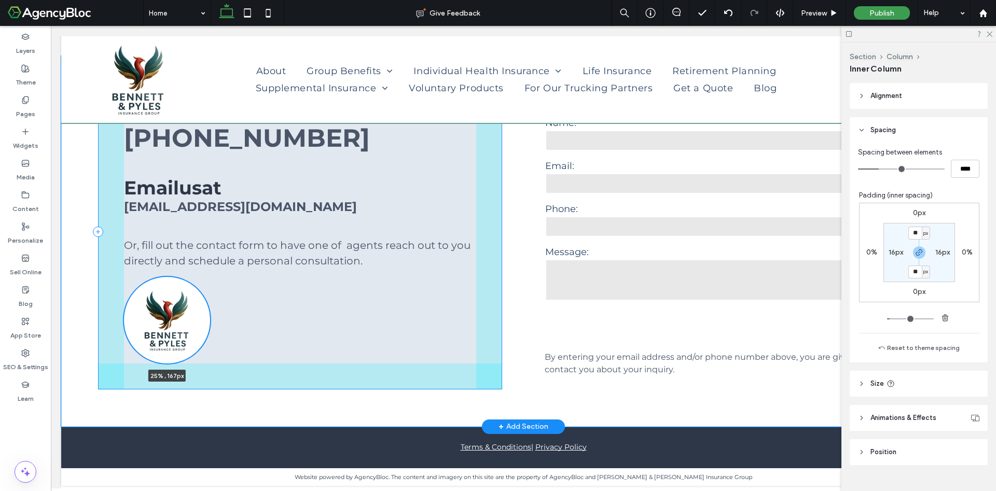
scroll to position [2286, 0]
drag, startPoint x: 210, startPoint y: 353, endPoint x: 210, endPoint y: 344, distance: 9.4
click at [210, 344] on div "**********" at bounding box center [523, 241] width 924 height 371
type input "****"
type input "***"
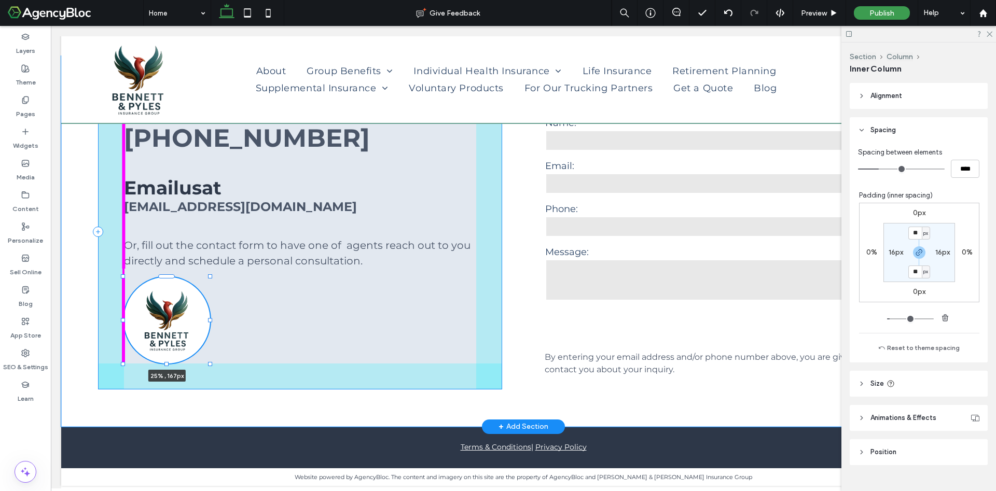
type input "***"
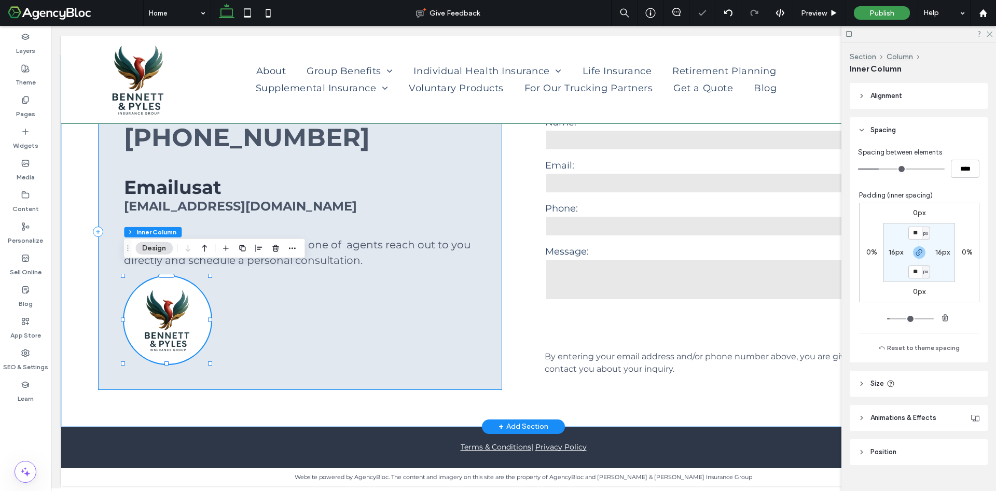
click at [266, 336] on div "Call us at [PHONE_NUMBER] Email us at [EMAIL_ADDRESS][DOMAIN_NAME] Or, f ill ou…" at bounding box center [300, 232] width 404 height 316
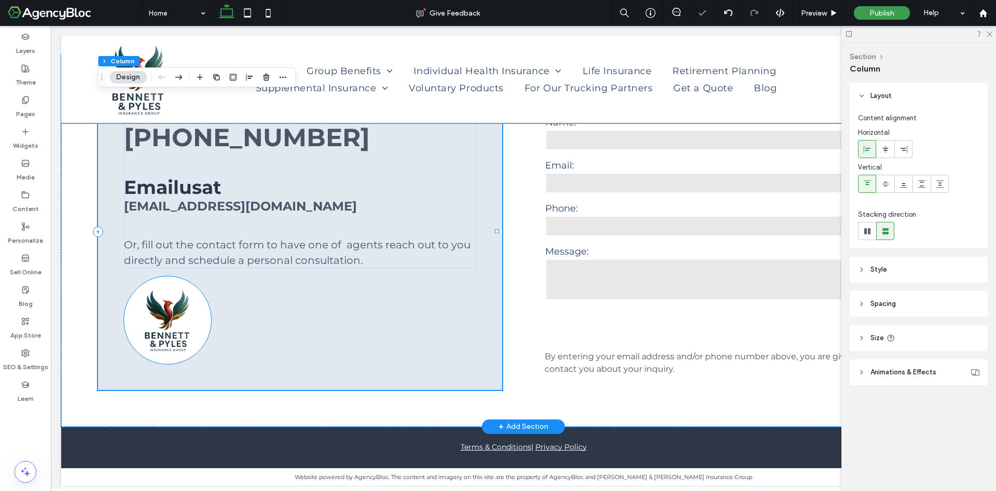
click at [194, 317] on img at bounding box center [167, 320] width 71 height 71
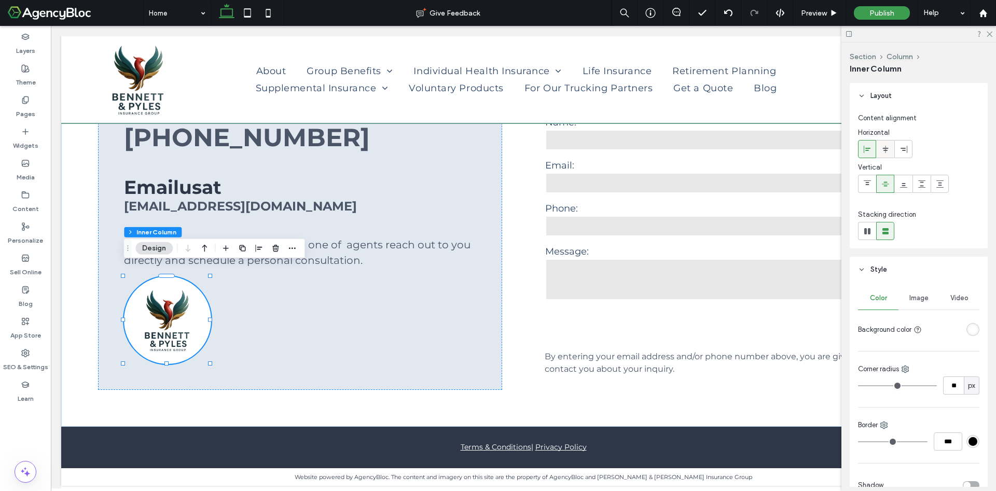
click at [888, 150] on icon at bounding box center [885, 149] width 8 height 8
click at [207, 274] on div "Call us at [PHONE_NUMBER] Email us at [EMAIL_ADDRESS][DOMAIN_NAME] Or, f ill ou…" at bounding box center [300, 232] width 404 height 316
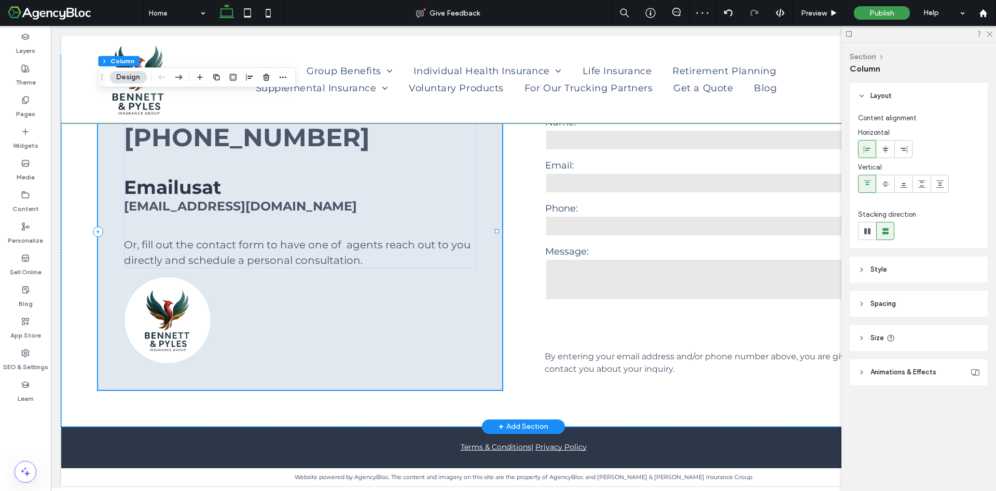
click at [205, 278] on div "Call us at [PHONE_NUMBER] Email us at [EMAIL_ADDRESS][DOMAIN_NAME] Or, f ill ou…" at bounding box center [300, 232] width 404 height 316
click at [194, 285] on img at bounding box center [167, 320] width 71 height 71
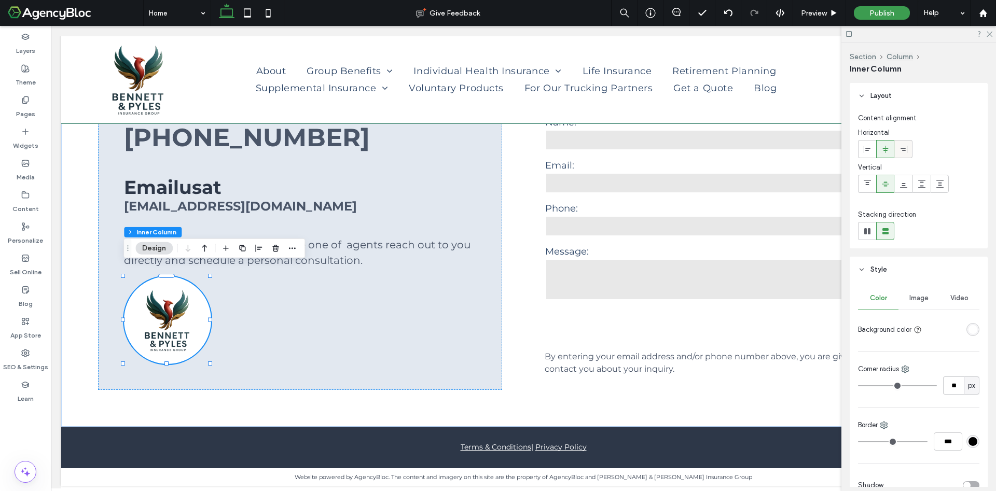
click at [905, 149] on icon at bounding box center [904, 149] width 8 height 8
click at [887, 149] on icon at bounding box center [885, 149] width 8 height 8
click at [122, 273] on div "Call us at [PHONE_NUMBER] Email us at [EMAIL_ADDRESS][DOMAIN_NAME] Or, f ill ou…" at bounding box center [300, 232] width 404 height 316
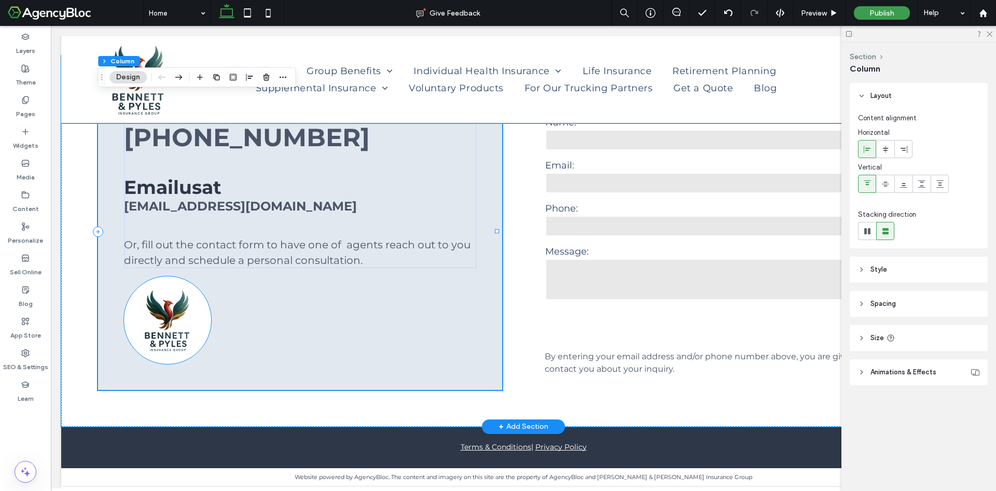
click at [134, 285] on img at bounding box center [167, 320] width 71 height 71
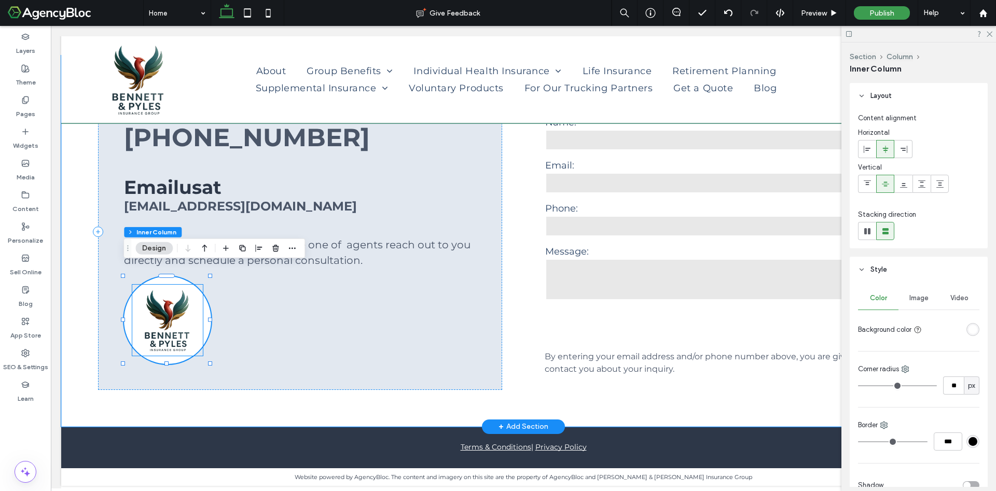
click at [143, 286] on img at bounding box center [167, 320] width 71 height 71
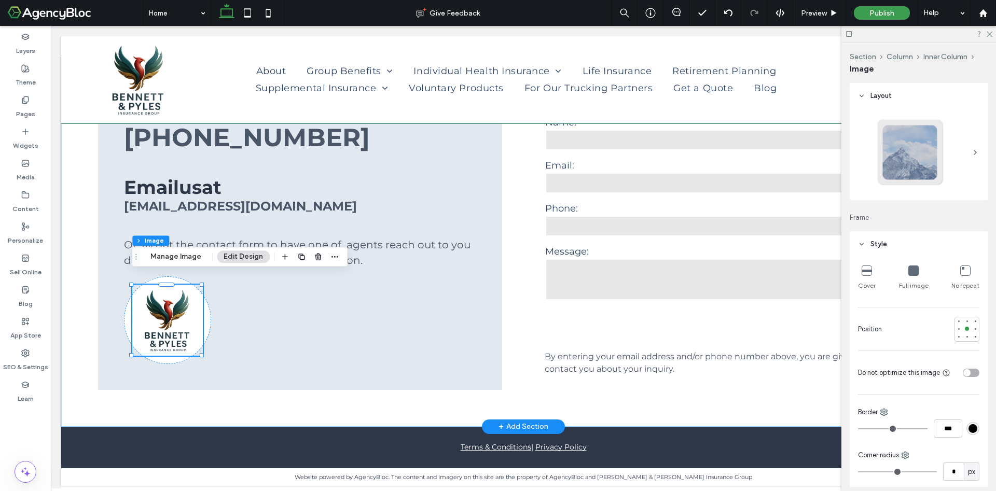
type input "*"
type input "***"
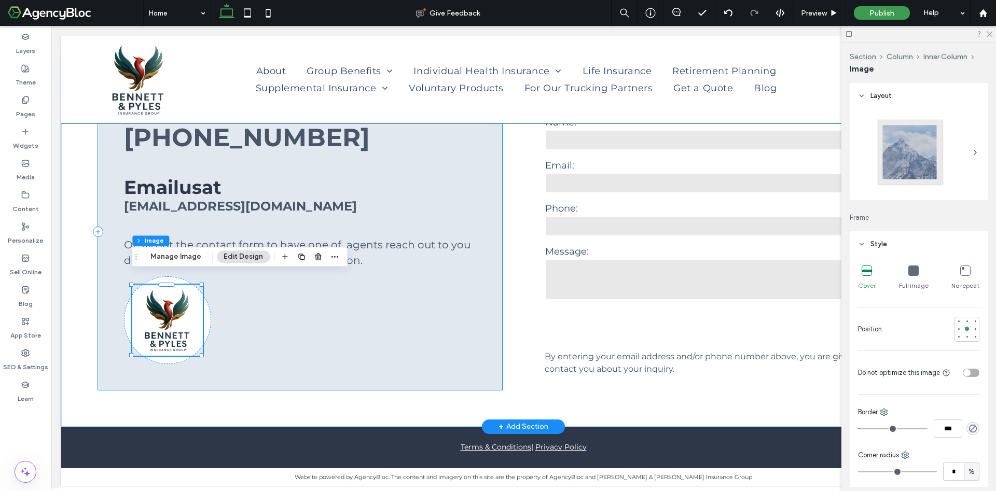
click at [122, 270] on div "Call us at [PHONE_NUMBER] Email us at [EMAIL_ADDRESS][DOMAIN_NAME] Or, f ill ou…" at bounding box center [300, 232] width 404 height 316
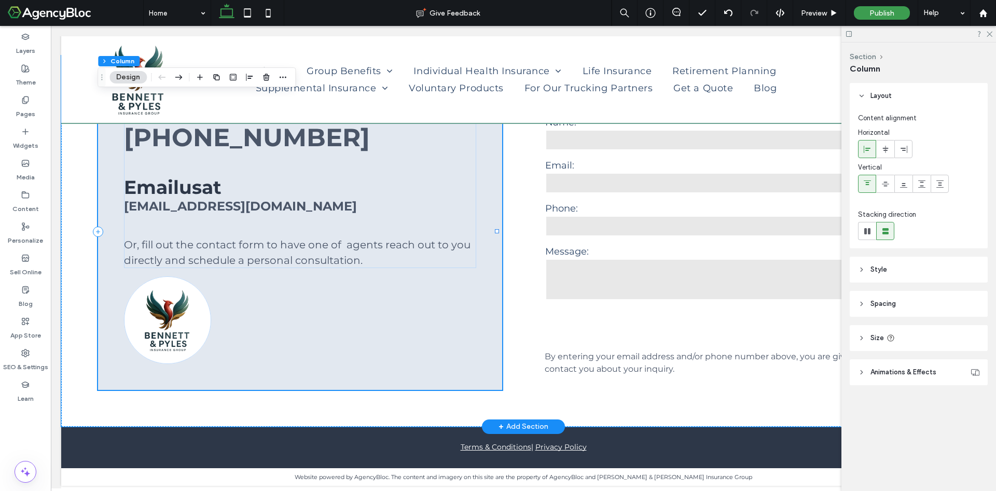
click at [127, 273] on div "Call us at [PHONE_NUMBER] Email us at [EMAIL_ADDRESS][DOMAIN_NAME] Or, f ill ou…" at bounding box center [300, 232] width 404 height 316
click at [133, 285] on img at bounding box center [167, 320] width 71 height 71
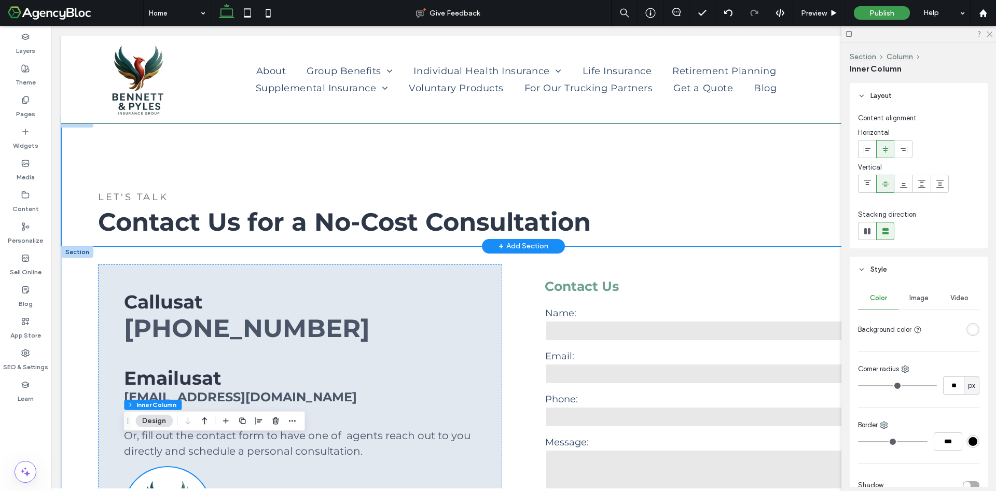
scroll to position [2179, 0]
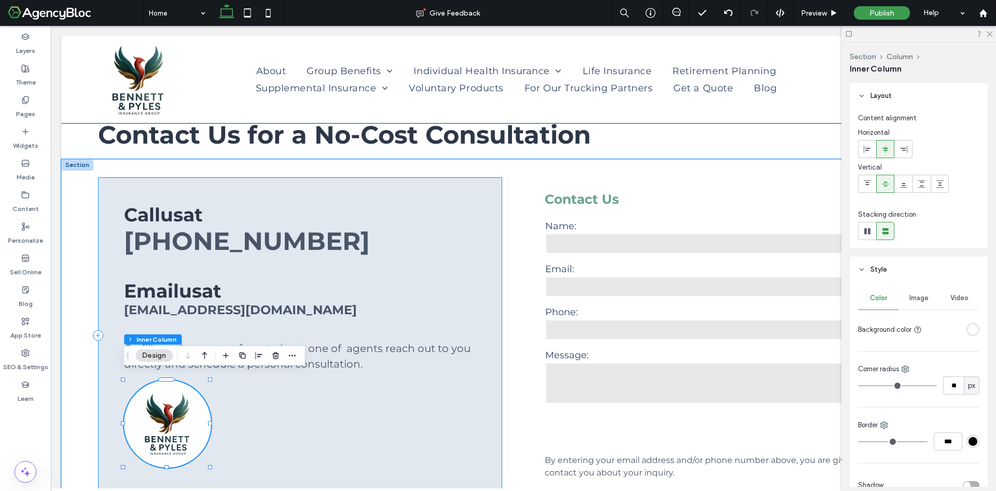
click at [115, 178] on div "Call us at [PHONE_NUMBER] Email us at [EMAIL_ADDRESS][DOMAIN_NAME] Or, f ill ou…" at bounding box center [300, 335] width 404 height 316
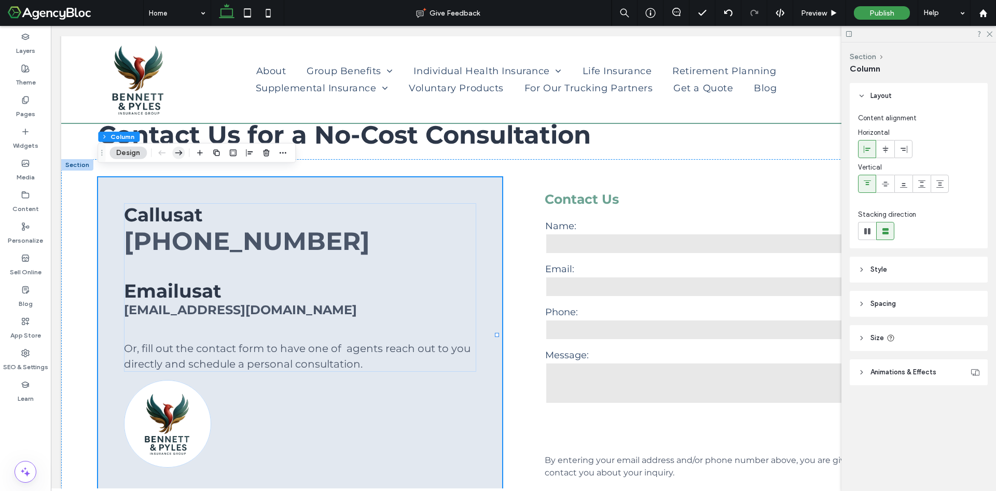
click at [181, 157] on icon "button" at bounding box center [178, 153] width 12 height 19
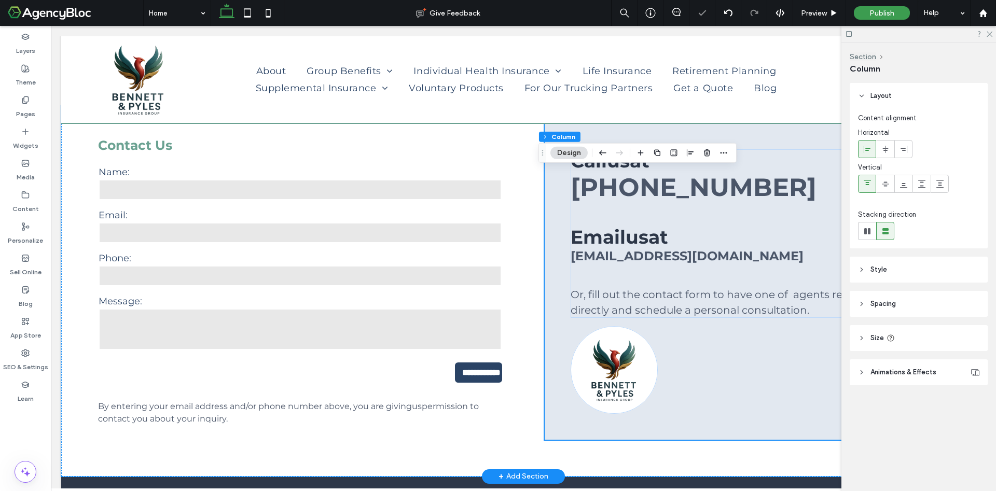
scroll to position [2257, 0]
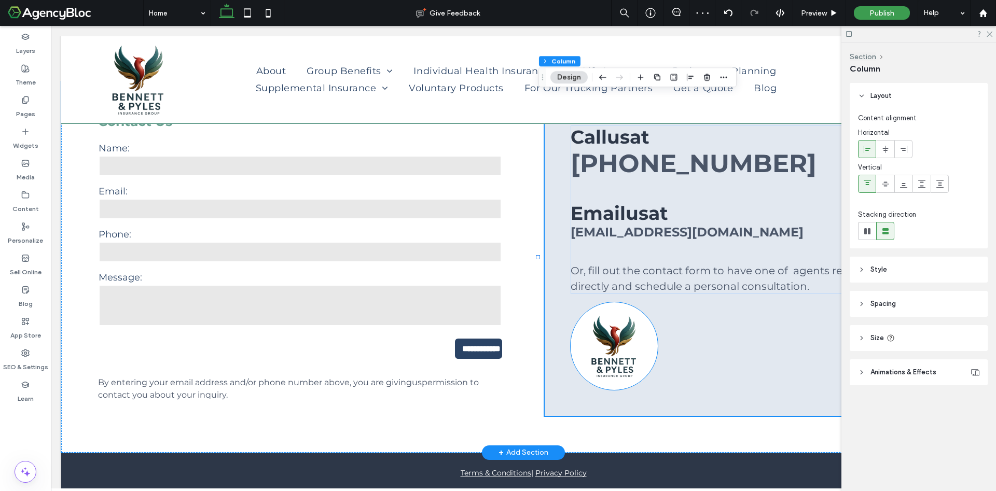
click at [636, 340] on img at bounding box center [614, 346] width 71 height 71
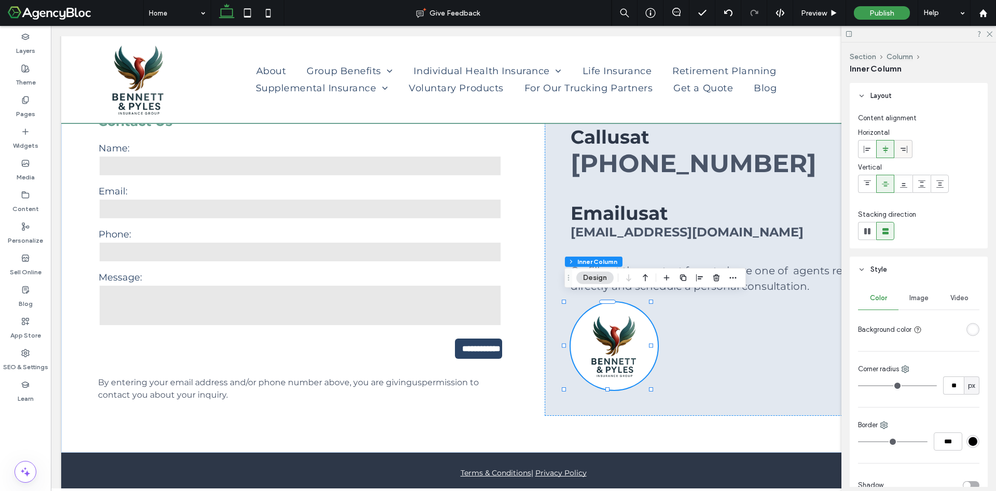
click at [906, 149] on icon at bounding box center [904, 149] width 8 height 8
click at [987, 33] on icon at bounding box center [989, 33] width 7 height 7
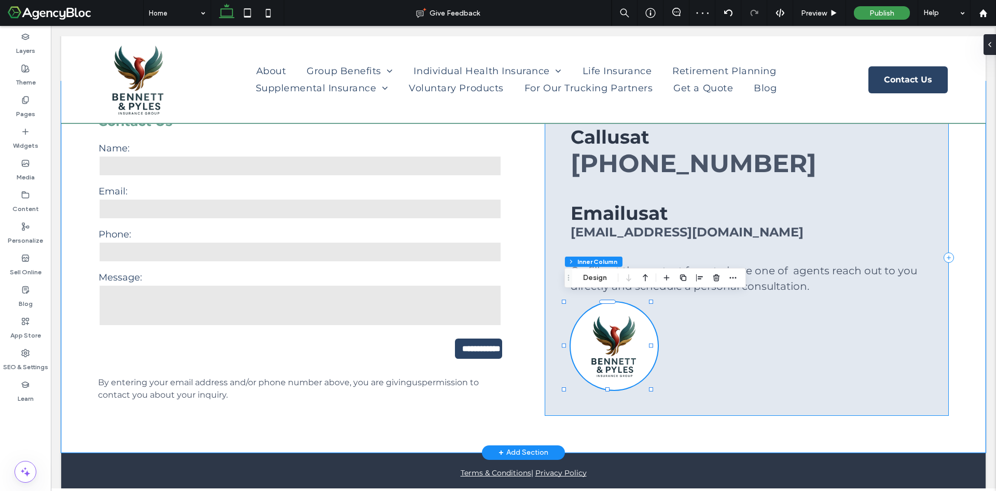
click at [647, 301] on div "Call us at [PHONE_NUMBER] Email us at [EMAIL_ADDRESS][DOMAIN_NAME] Or, f ill ou…" at bounding box center [747, 258] width 404 height 316
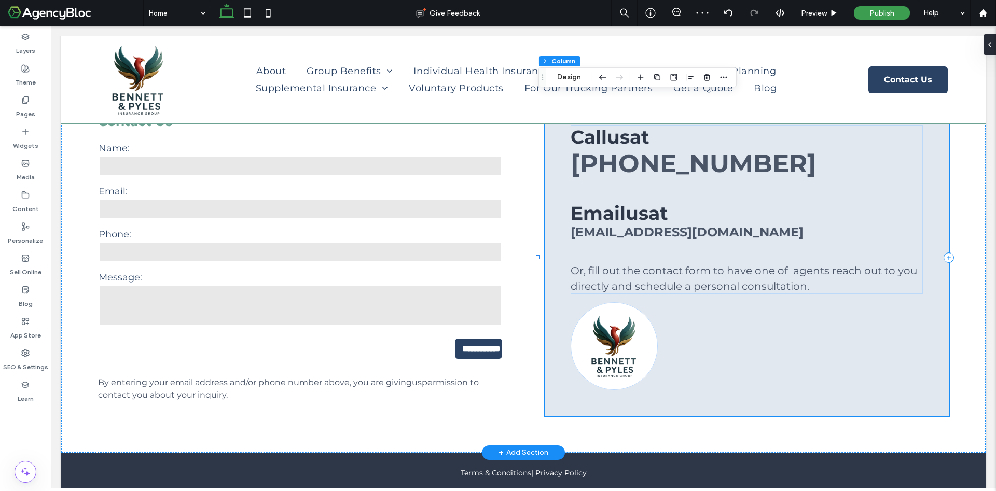
click at [644, 306] on div "Call us at [PHONE_NUMBER] Email us at [EMAIL_ADDRESS][DOMAIN_NAME] Or, f ill ou…" at bounding box center [747, 258] width 404 height 316
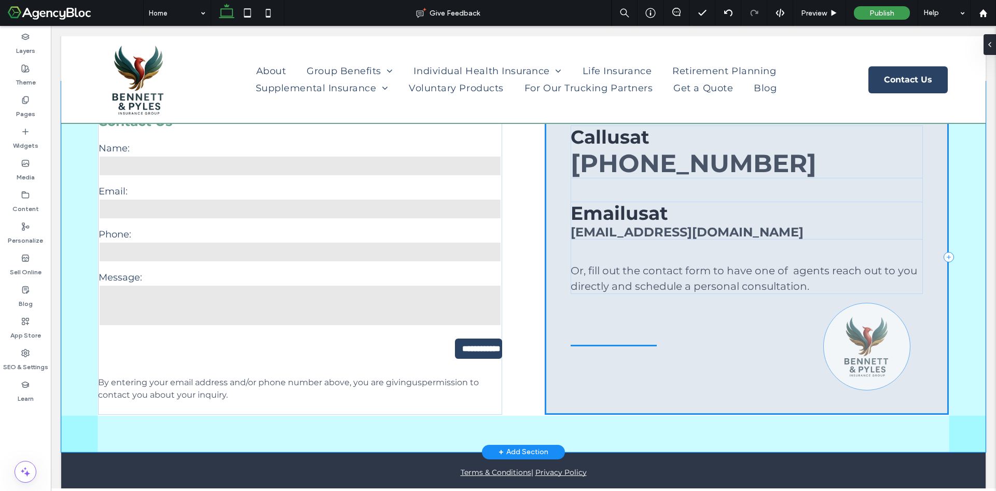
scroll to position [428, 0]
drag, startPoint x: 641, startPoint y: 313, endPoint x: 908, endPoint y: 320, distance: 267.8
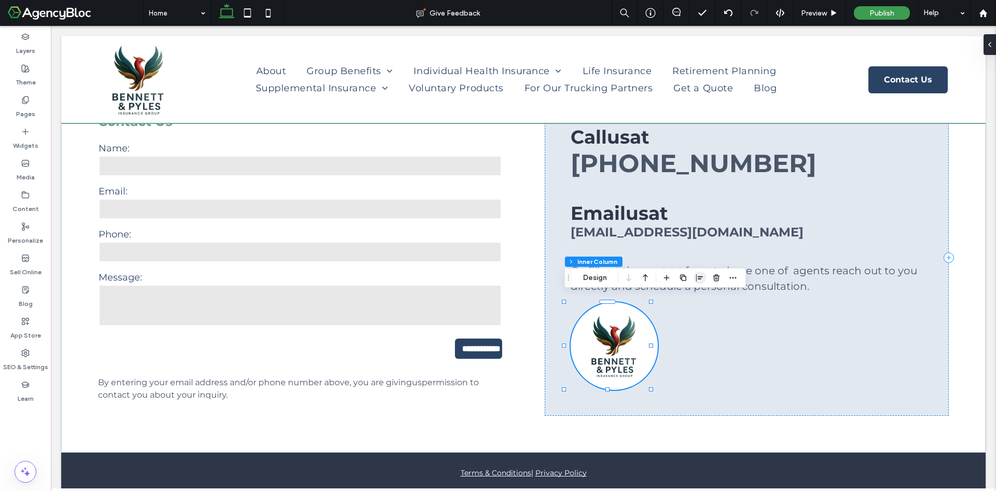
click at [704, 279] on span "button" at bounding box center [700, 278] width 12 height 12
click at [702, 299] on icon "flex-end" at bounding box center [705, 298] width 8 height 8
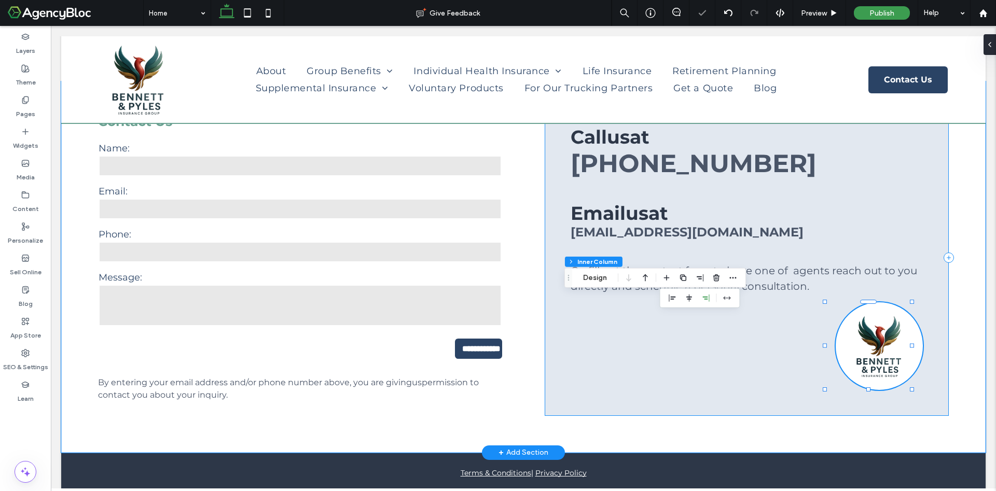
click at [712, 362] on div "Call us at [PHONE_NUMBER] Email us at [EMAIL_ADDRESS][DOMAIN_NAME] Or, f ill ou…" at bounding box center [747, 258] width 404 height 316
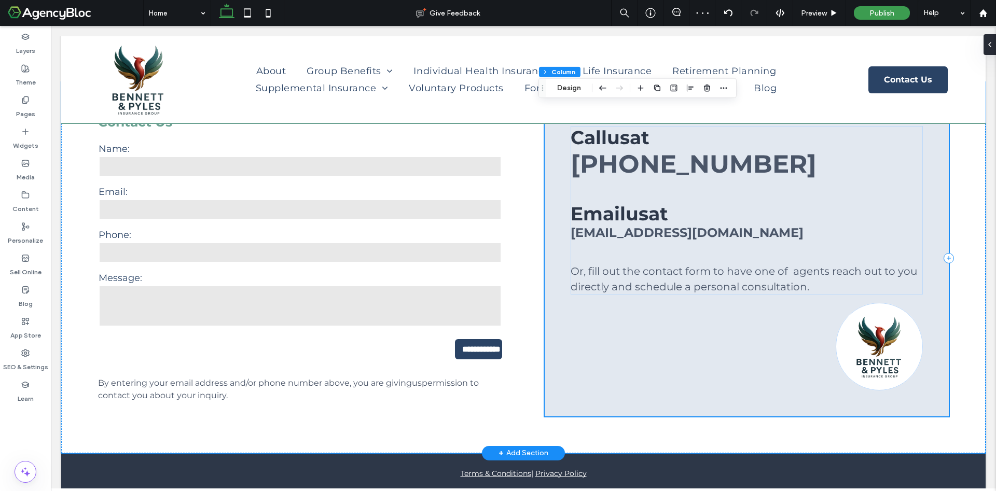
scroll to position [2257, 0]
